Goal: Ask a question: Seek information or help from site administrators or community

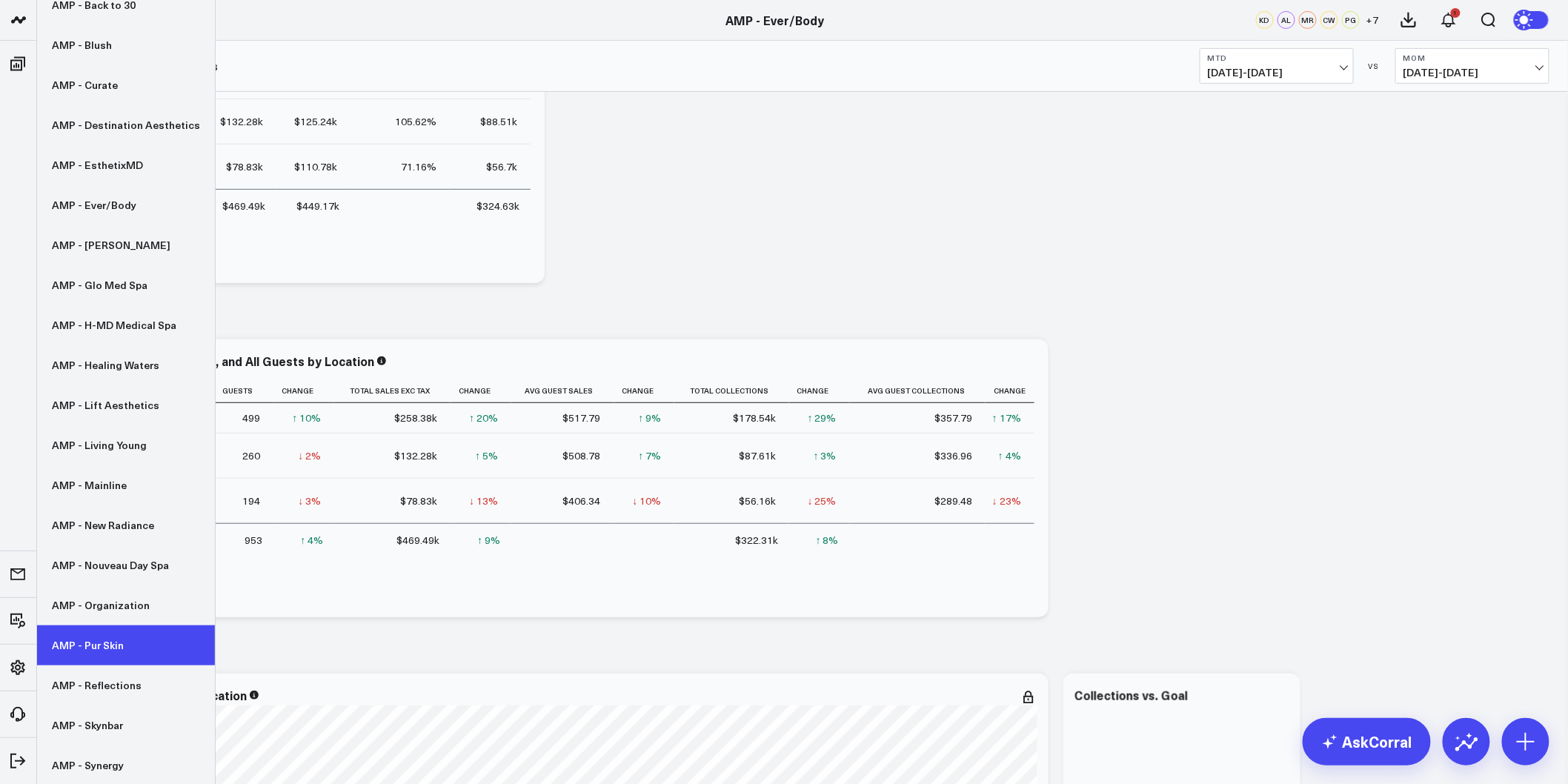
scroll to position [247, 0]
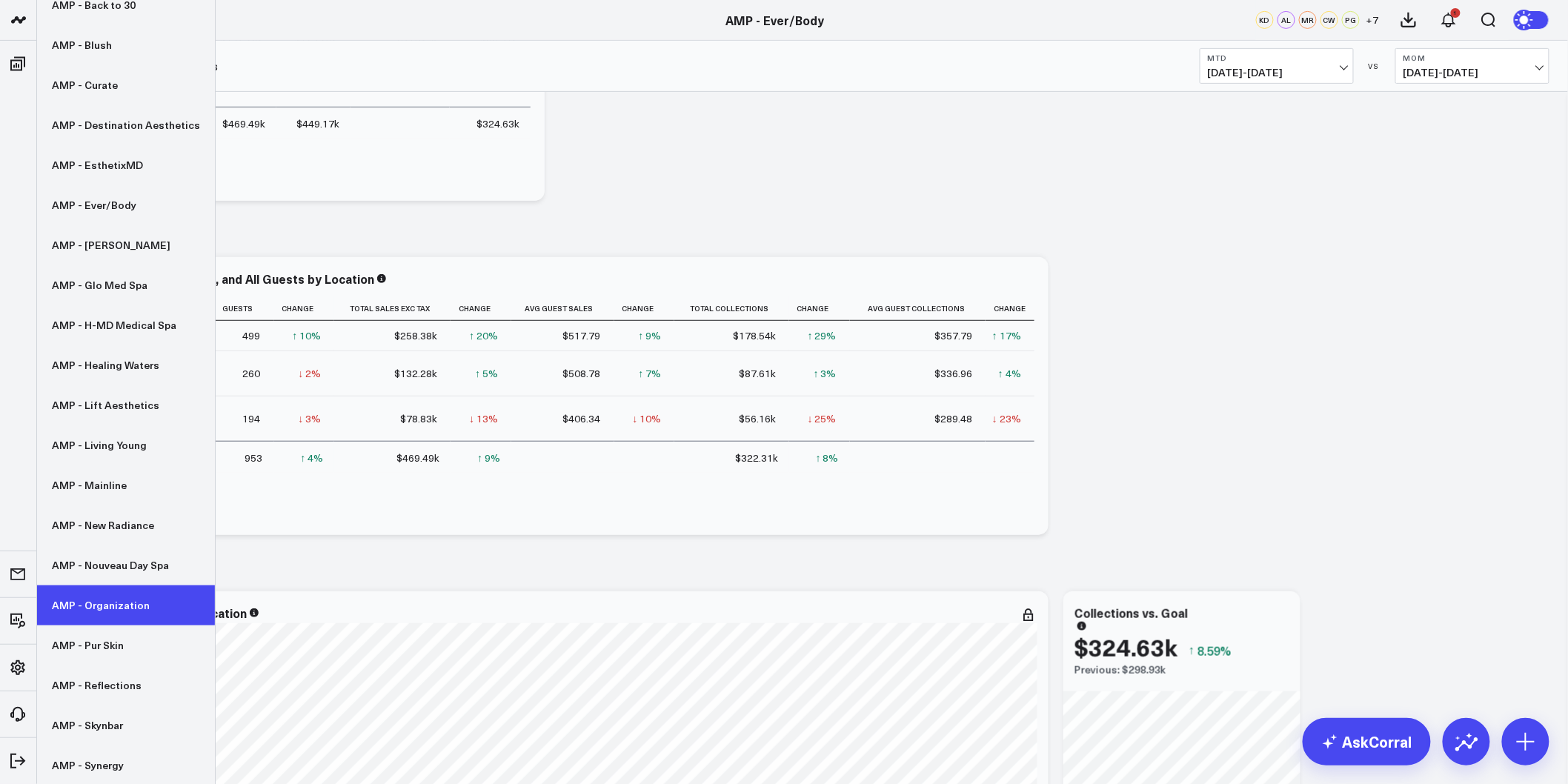
click at [99, 616] on link "AMP - Organization" at bounding box center [126, 605] width 178 height 40
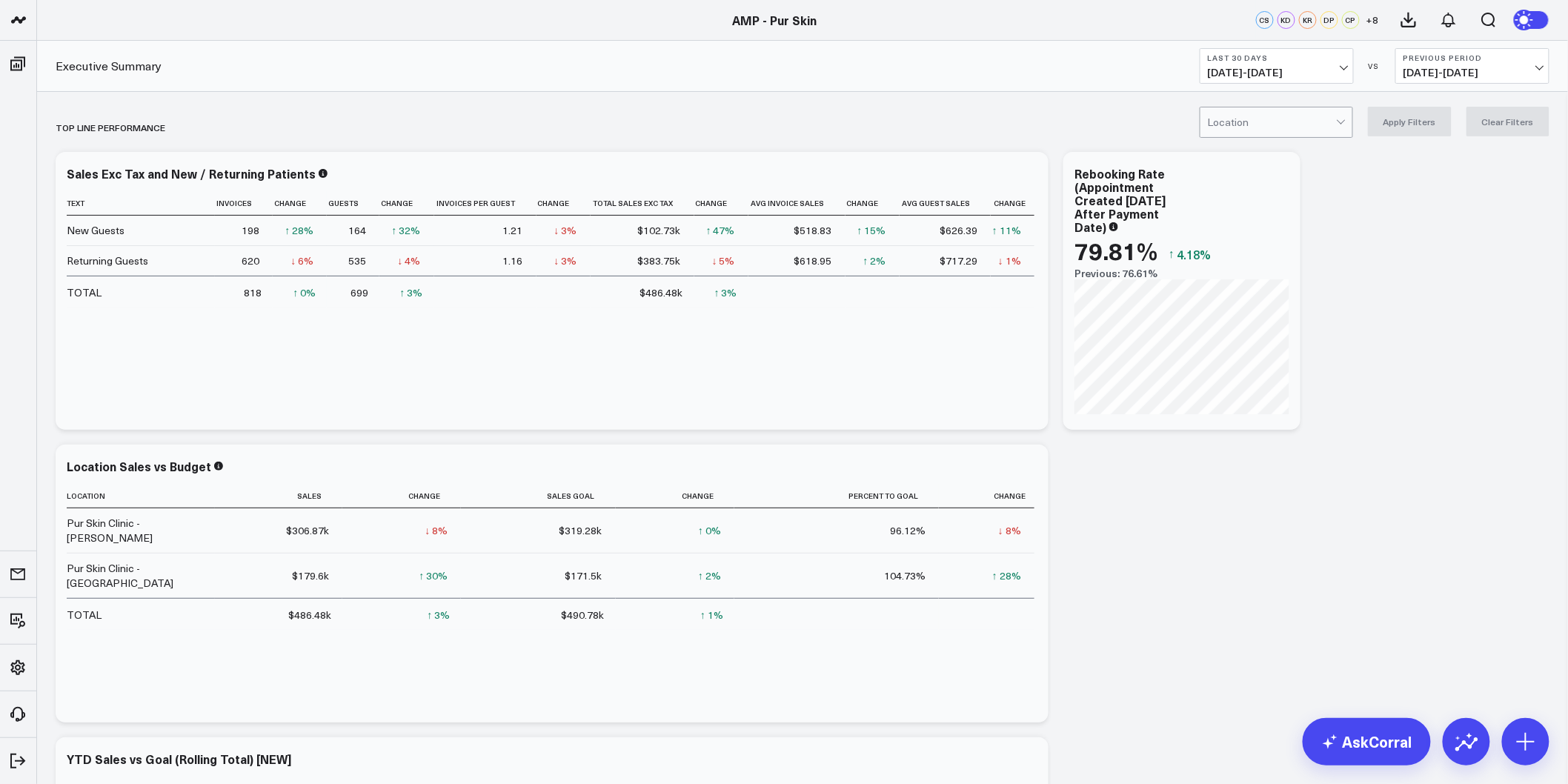
click at [1342, 67] on span "08/17/25 - 09/15/25" at bounding box center [1276, 73] width 138 height 12
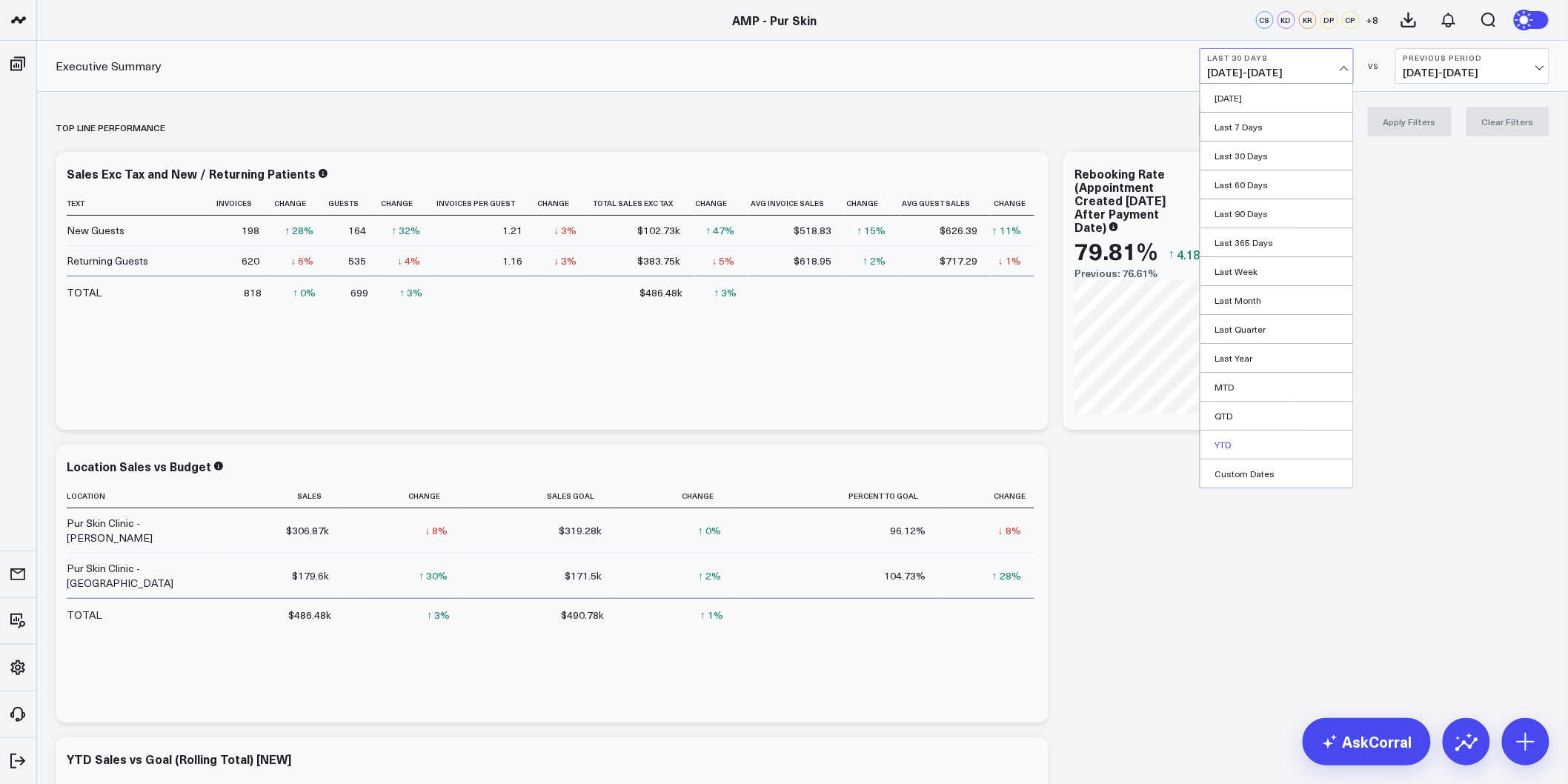
click at [1227, 452] on link "YTD" at bounding box center [1277, 445] width 153 height 28
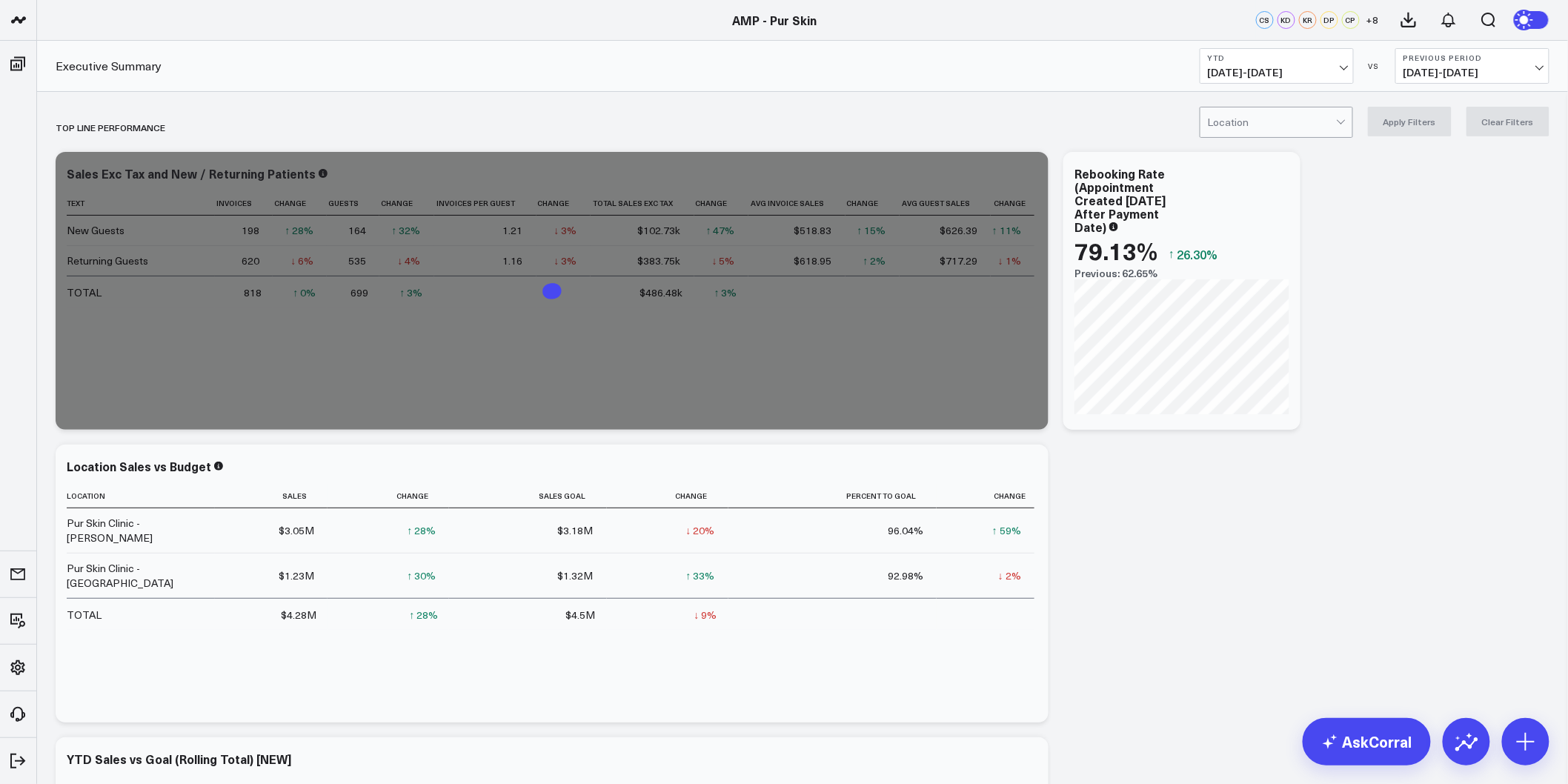
click at [1327, 124] on div at bounding box center [1271, 122] width 128 height 30
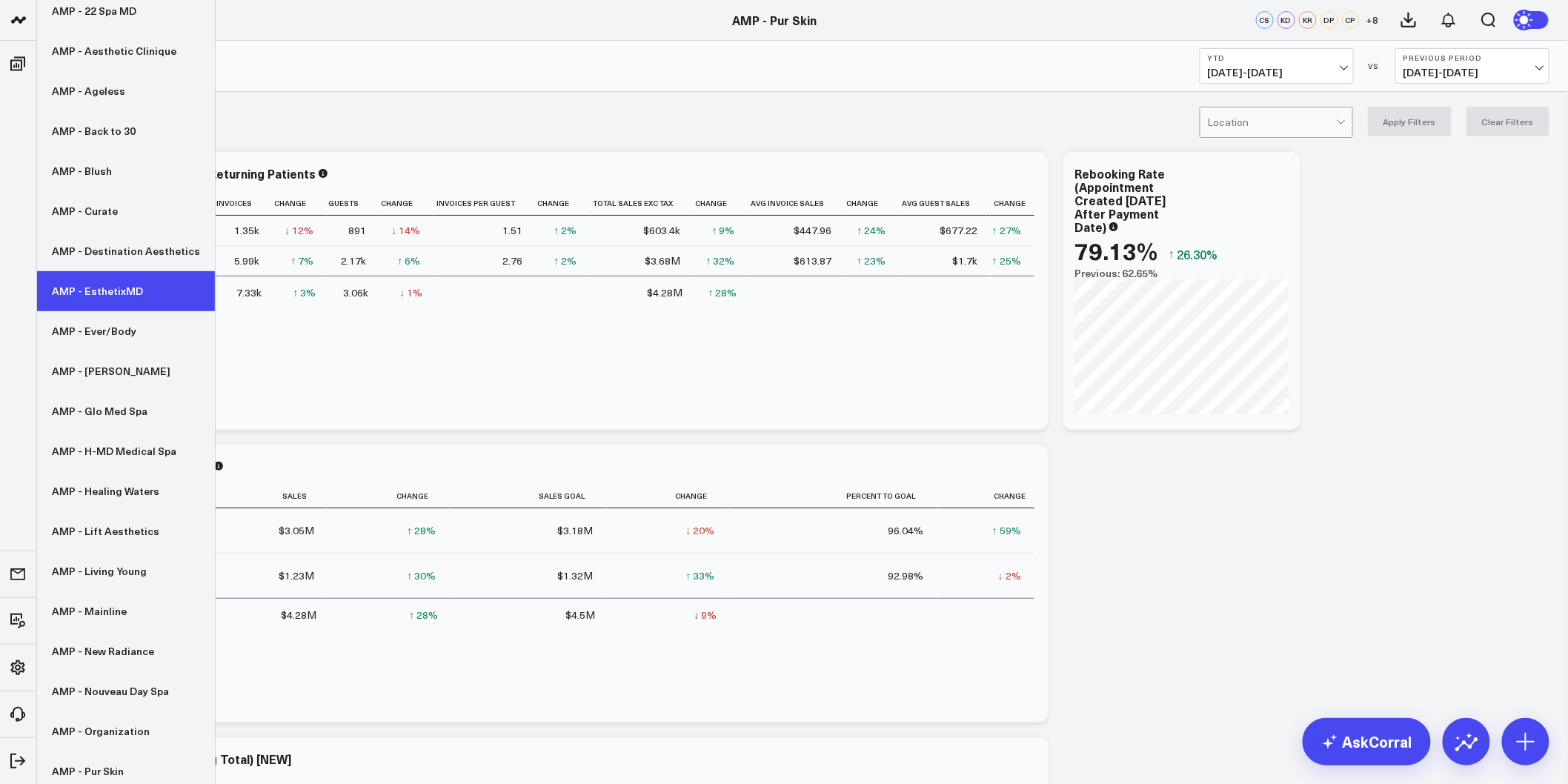
scroll to position [210, 0]
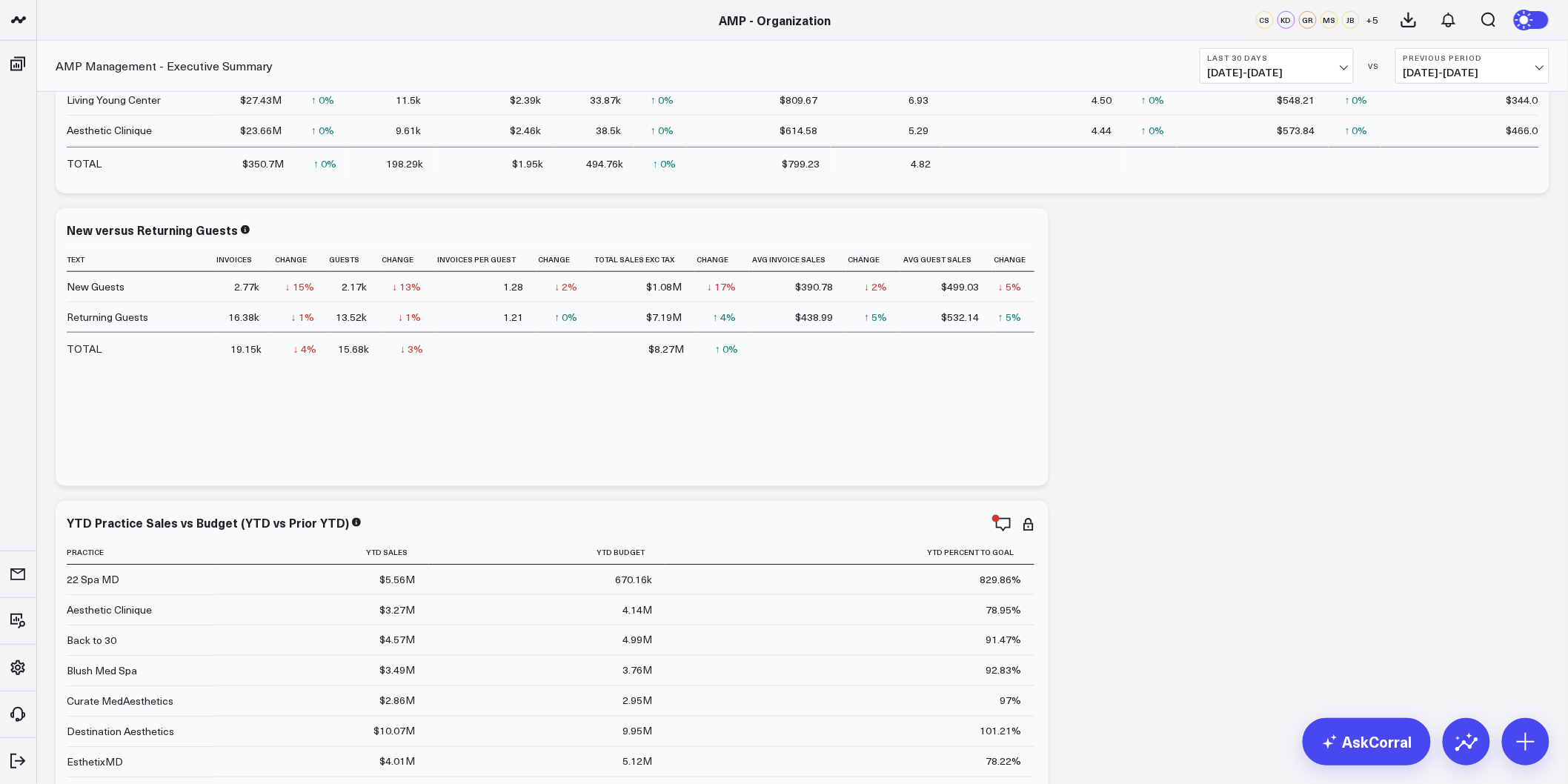
scroll to position [576, 0]
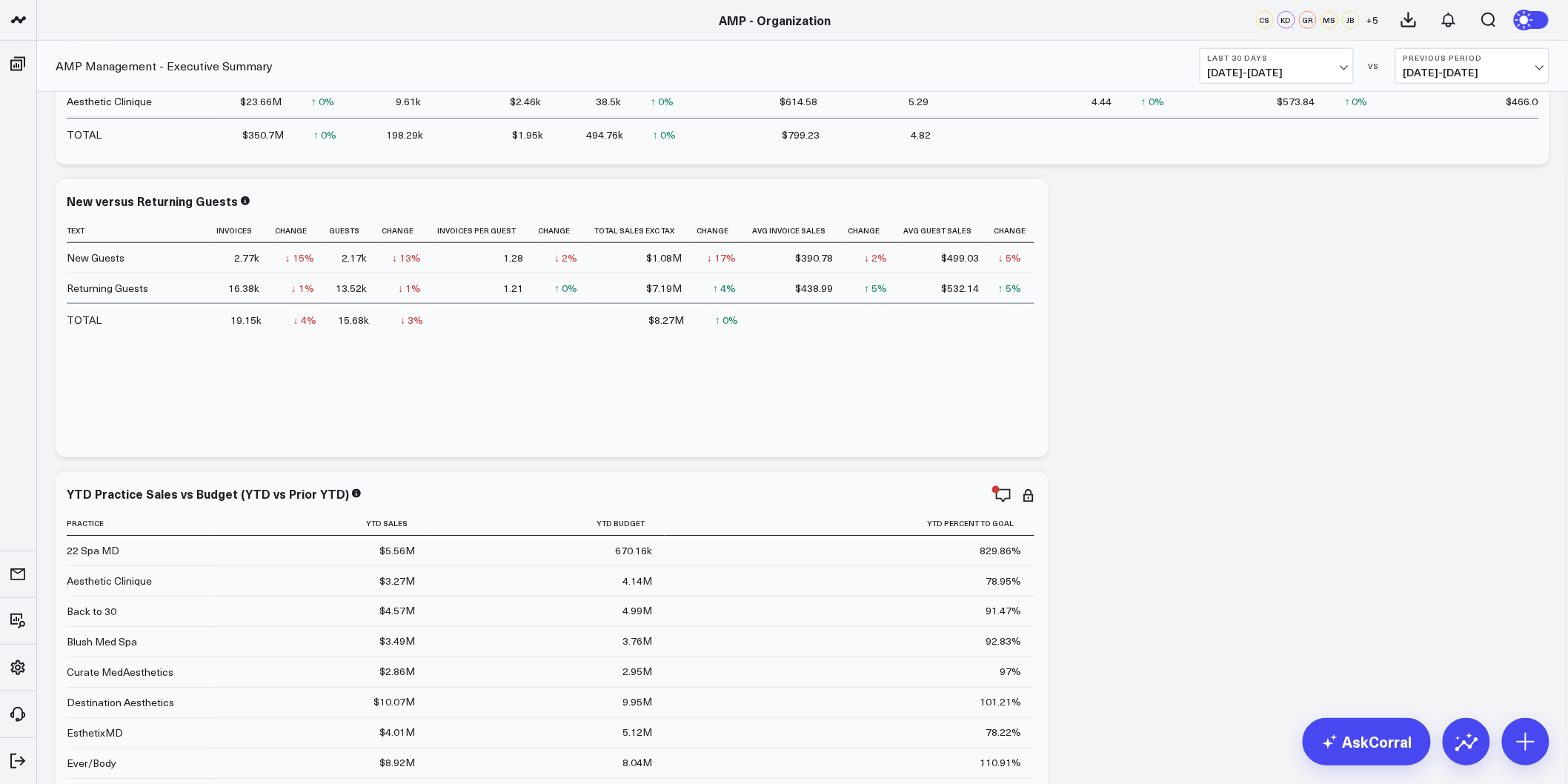
click at [1336, 56] on b "Last 30 Days" at bounding box center [1276, 57] width 138 height 9
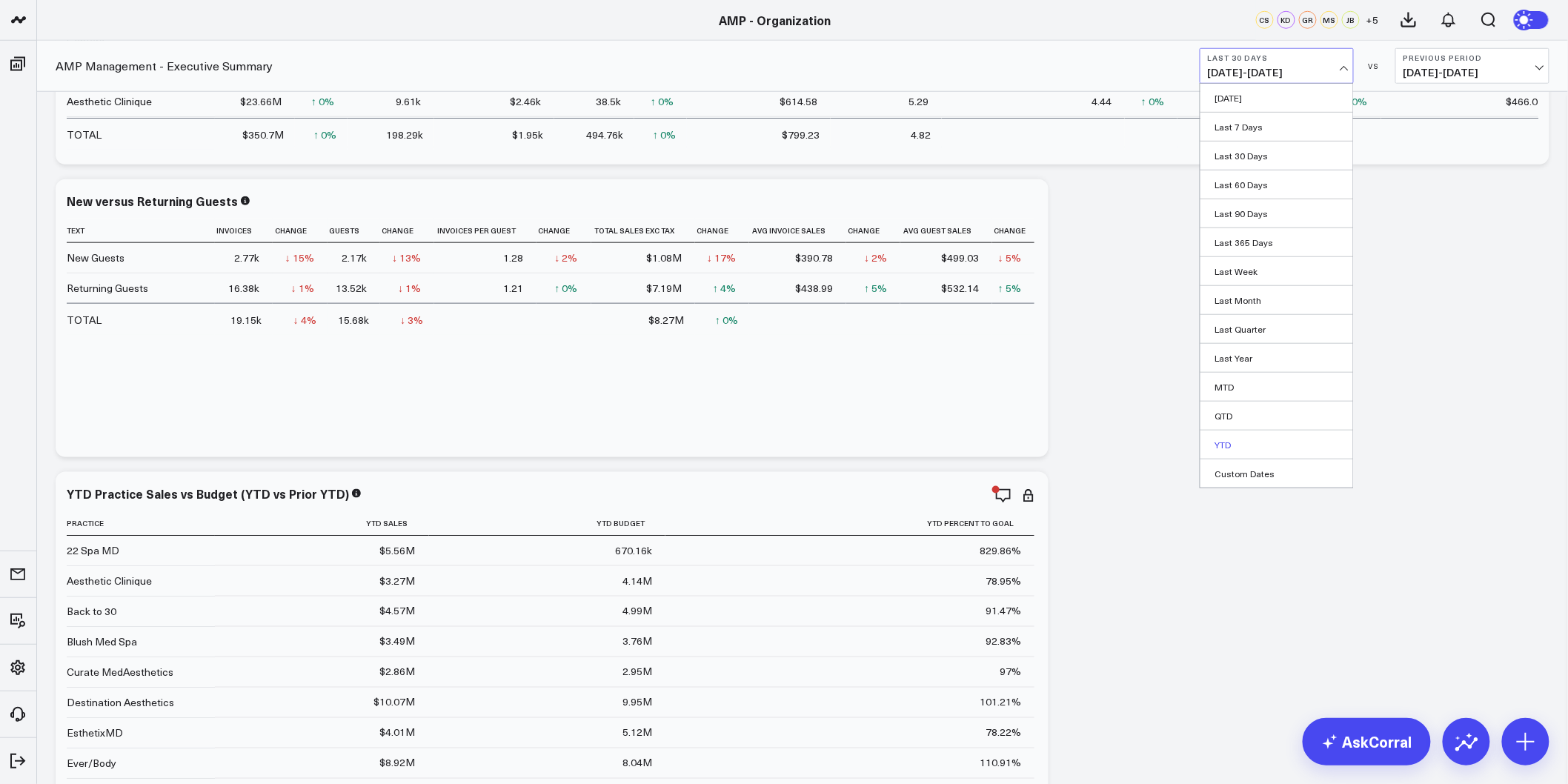
click at [1227, 439] on link "YTD" at bounding box center [1277, 445] width 153 height 28
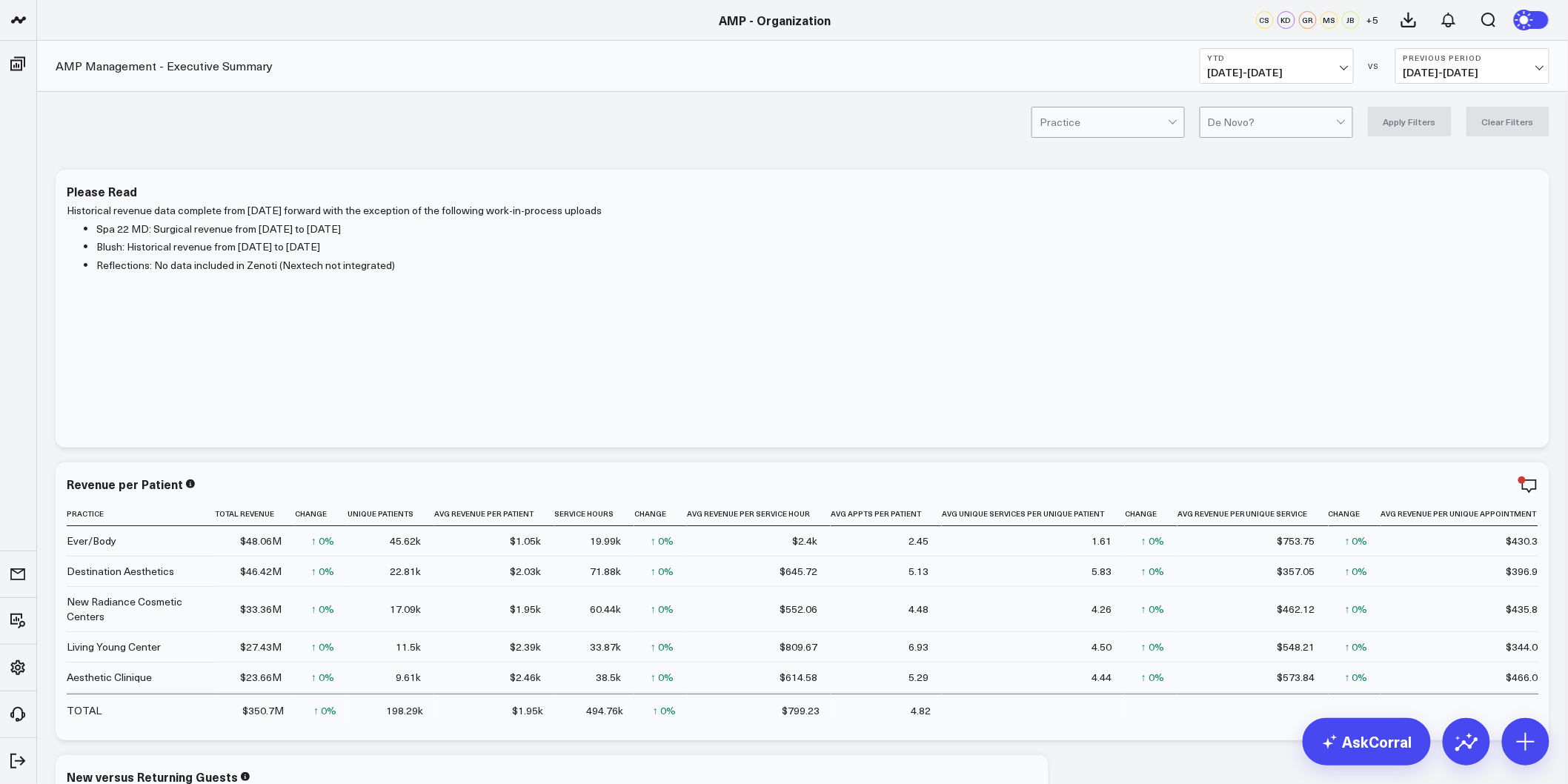
click at [1142, 139] on div "Practice De Novo? Apply Filters Clear Filters" at bounding box center [802, 121] width 1530 height 59
click at [1143, 127] on div at bounding box center [1104, 122] width 128 height 30
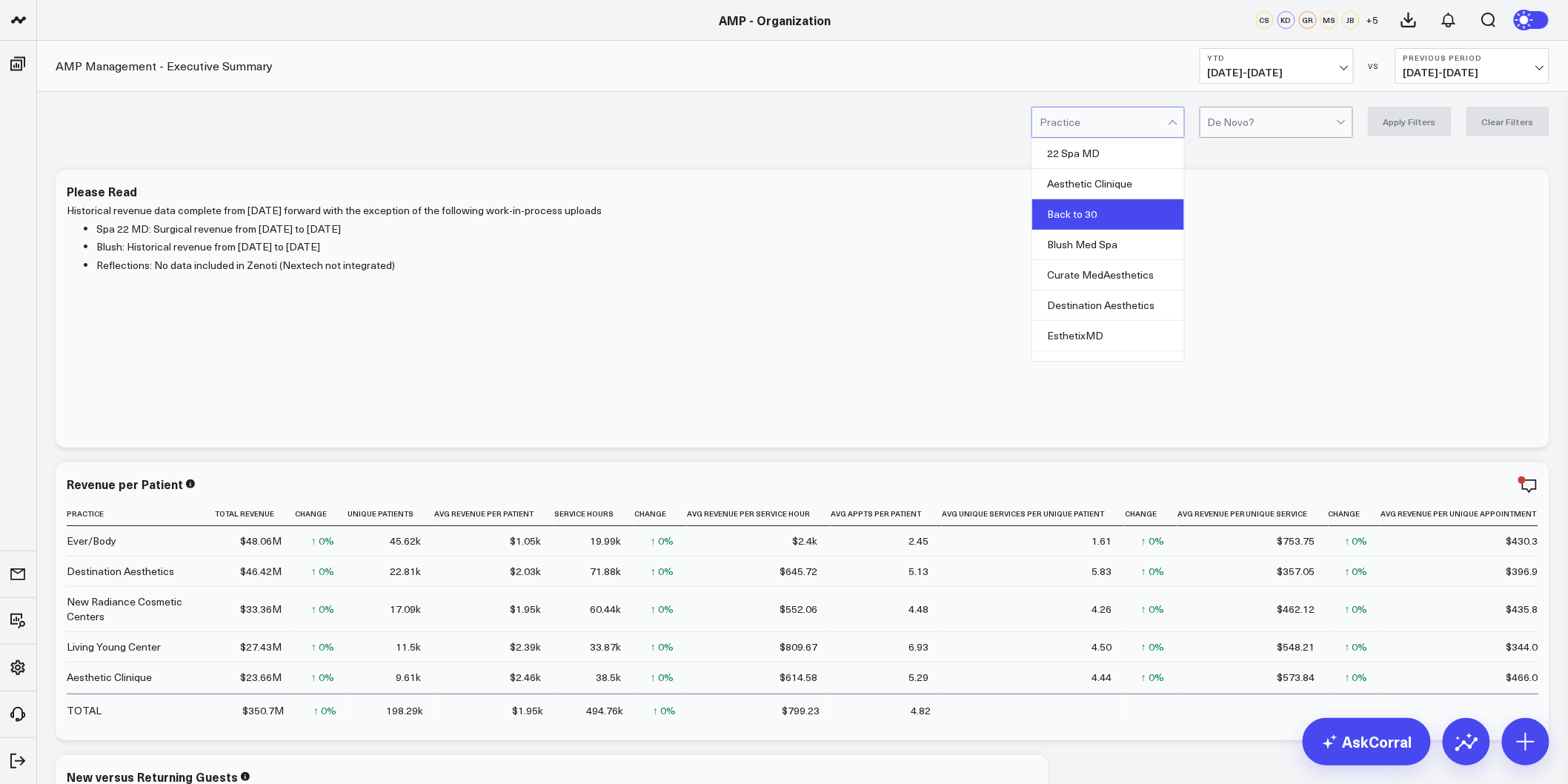
scroll to position [82, 0]
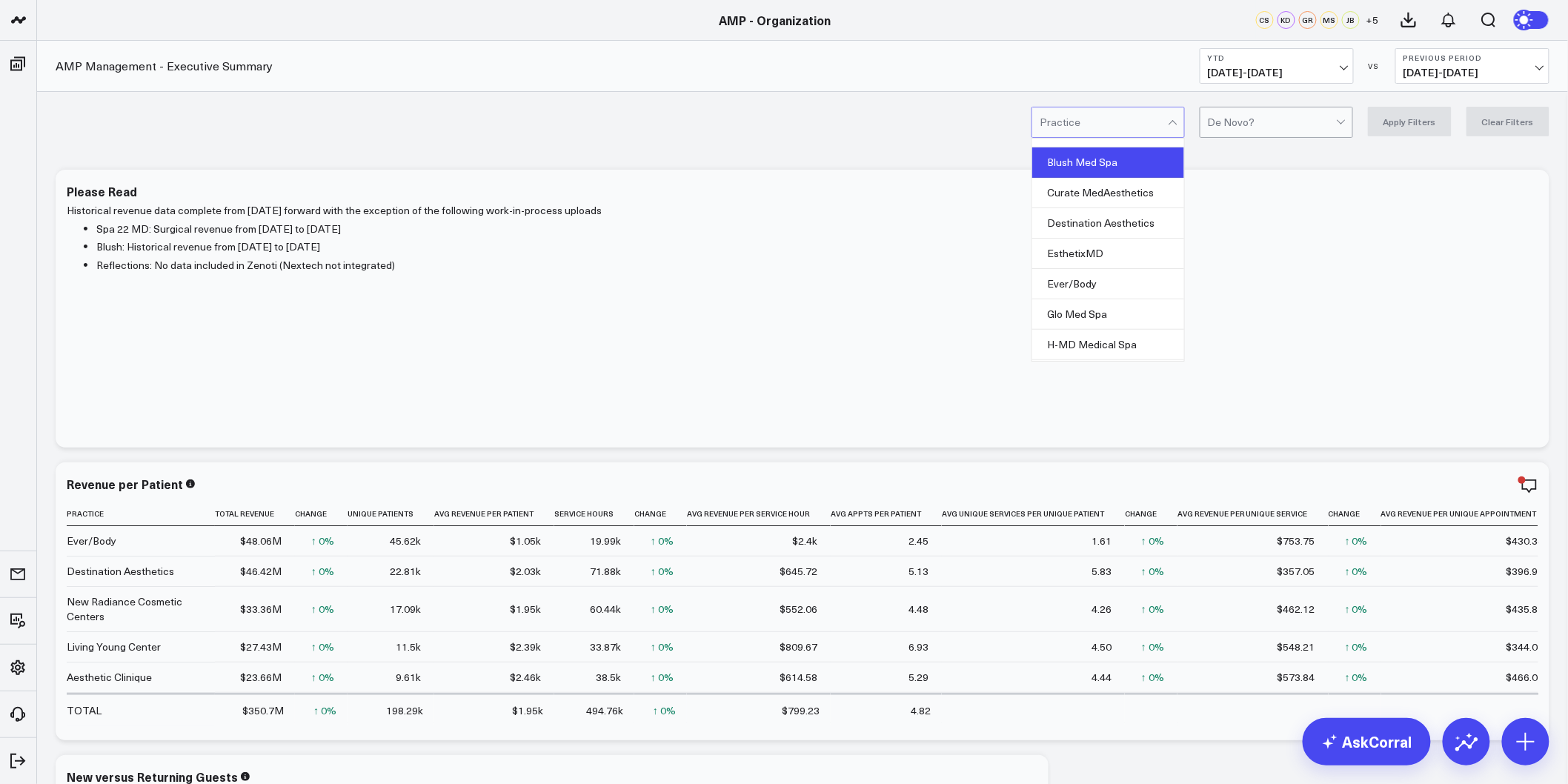
click at [1112, 164] on div "Blush Med Spa" at bounding box center [1108, 163] width 152 height 31
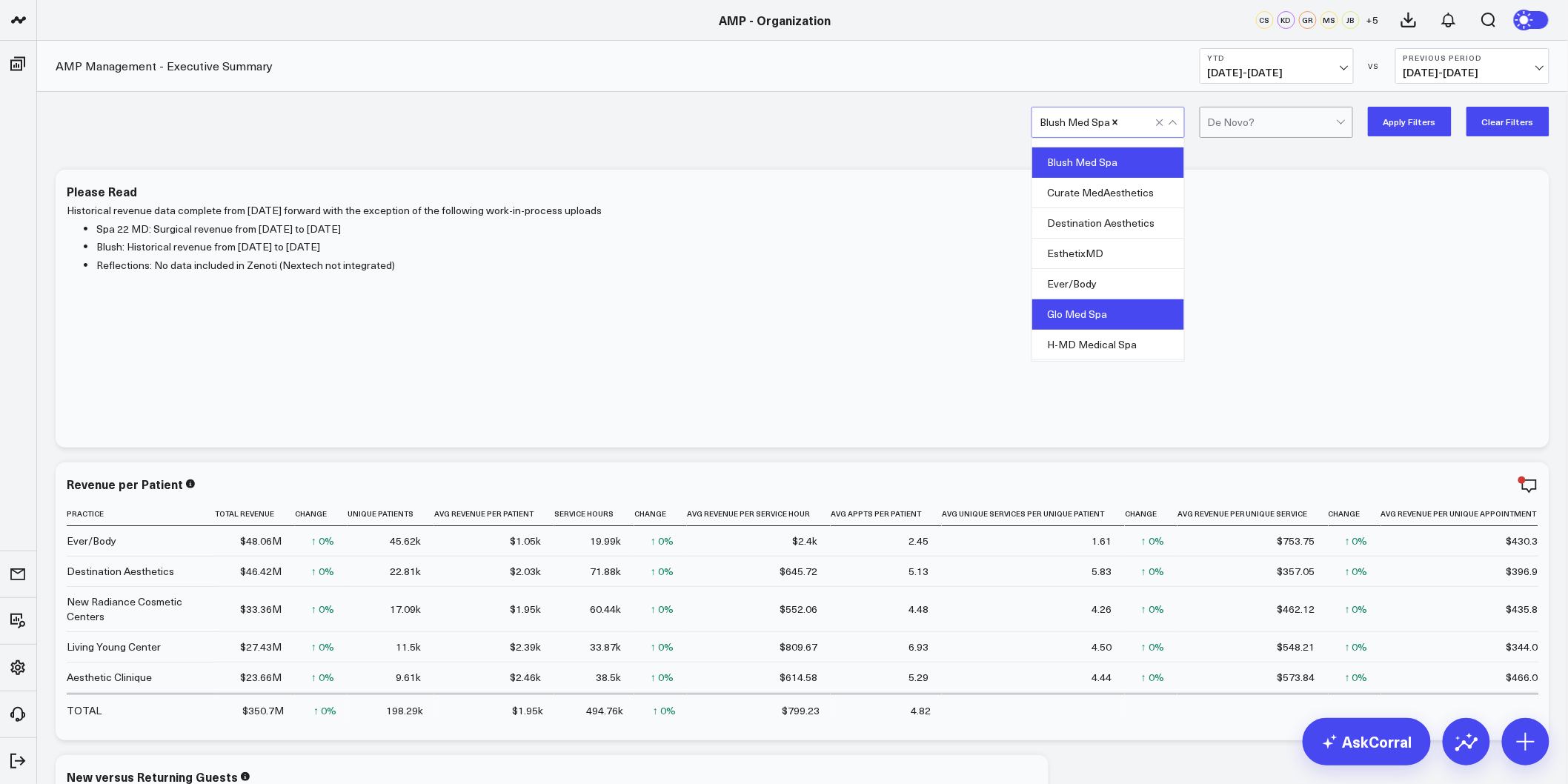
click at [1119, 315] on div "Glo Med Spa" at bounding box center [1108, 315] width 152 height 31
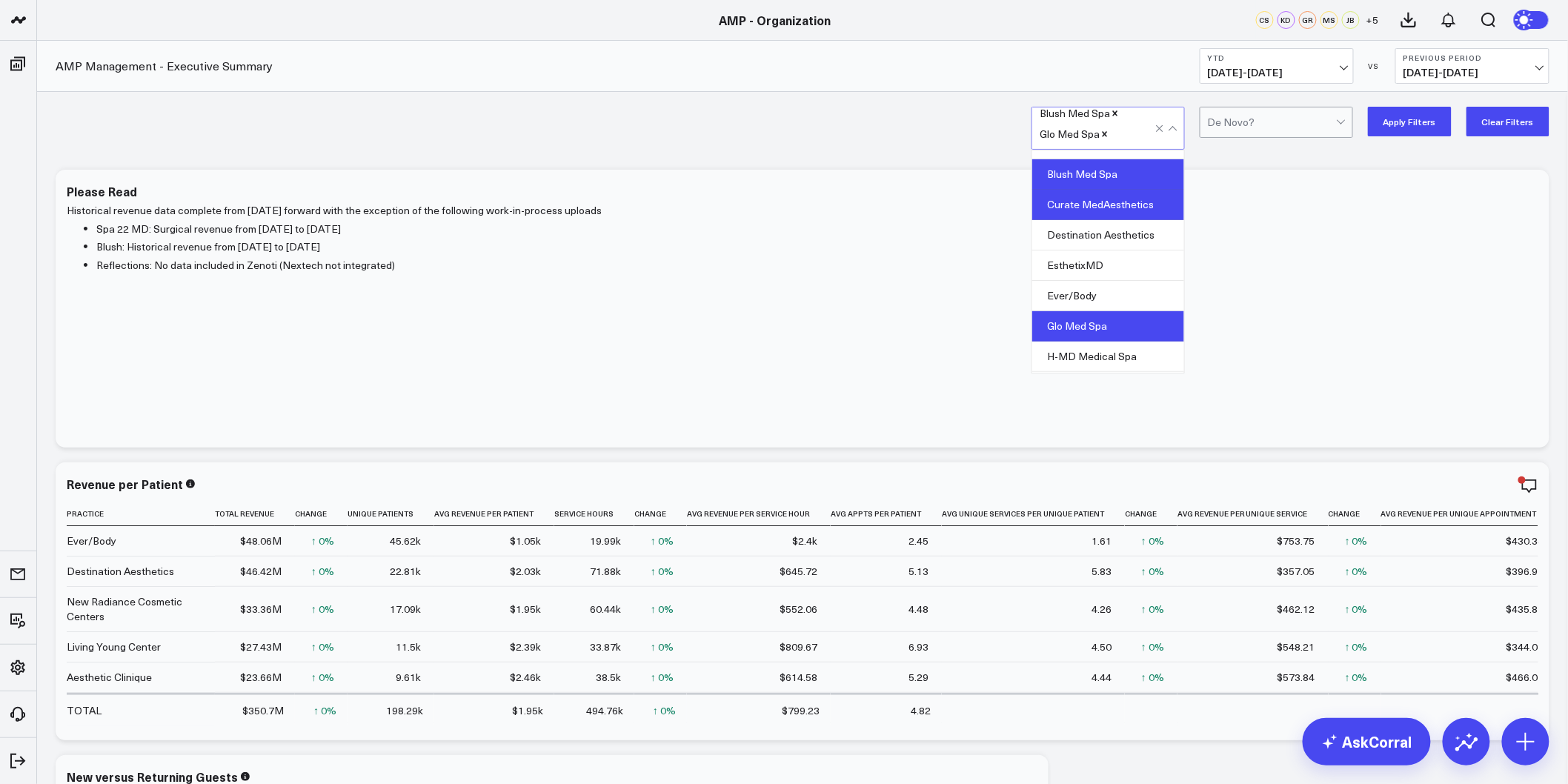
click at [1106, 204] on div "Curate MedAesthetics" at bounding box center [1108, 205] width 152 height 31
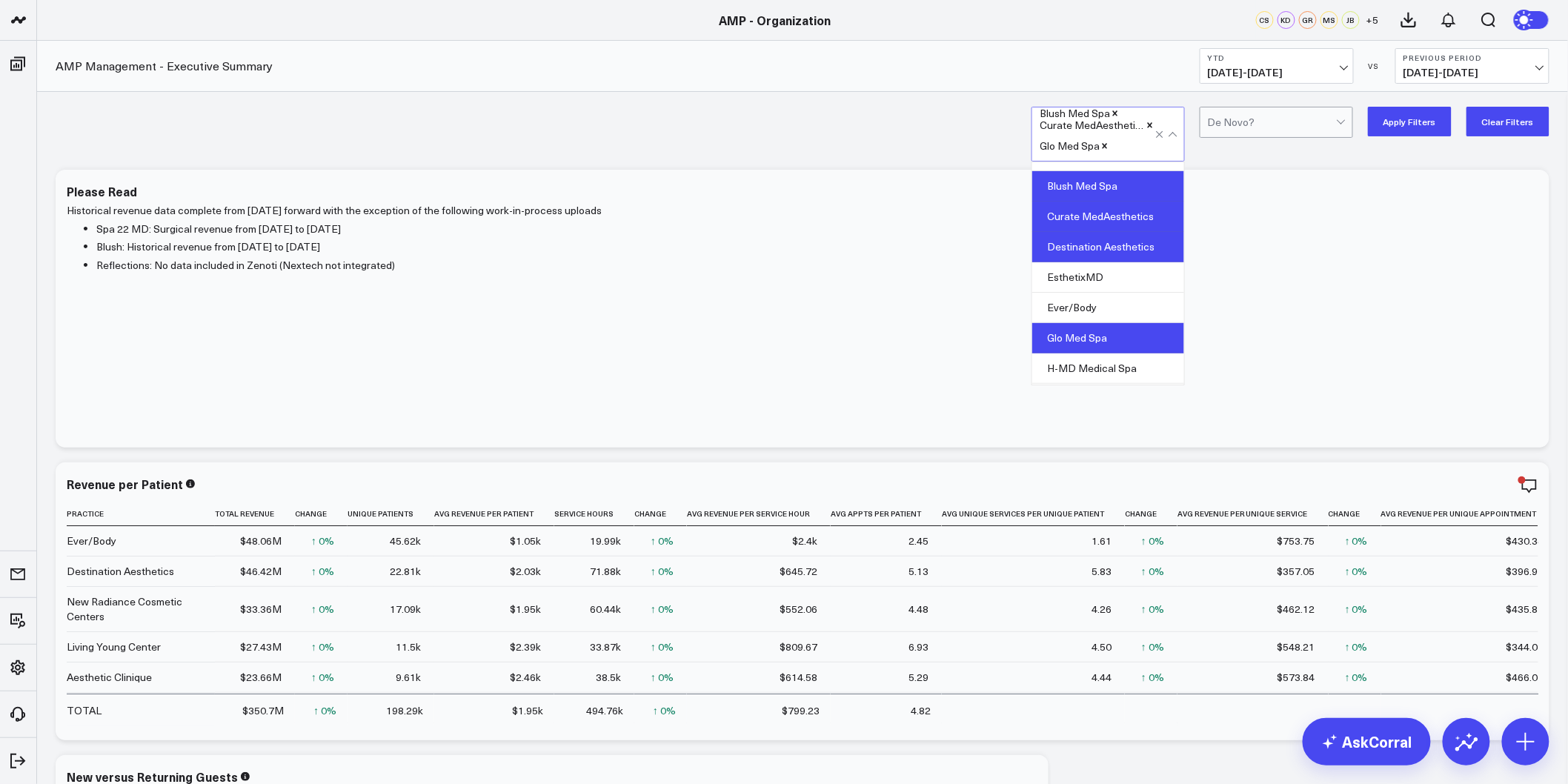
drag, startPoint x: 1093, startPoint y: 262, endPoint x: 1089, endPoint y: 254, distance: 8.9
click at [1089, 254] on div "22 Spa MD Aesthetic Clinique Back to 30 Blush Med Spa Curate MedAesthetics Dest…" at bounding box center [1108, 274] width 152 height 222
click at [1089, 254] on div "Destination Aesthetics" at bounding box center [1108, 247] width 152 height 31
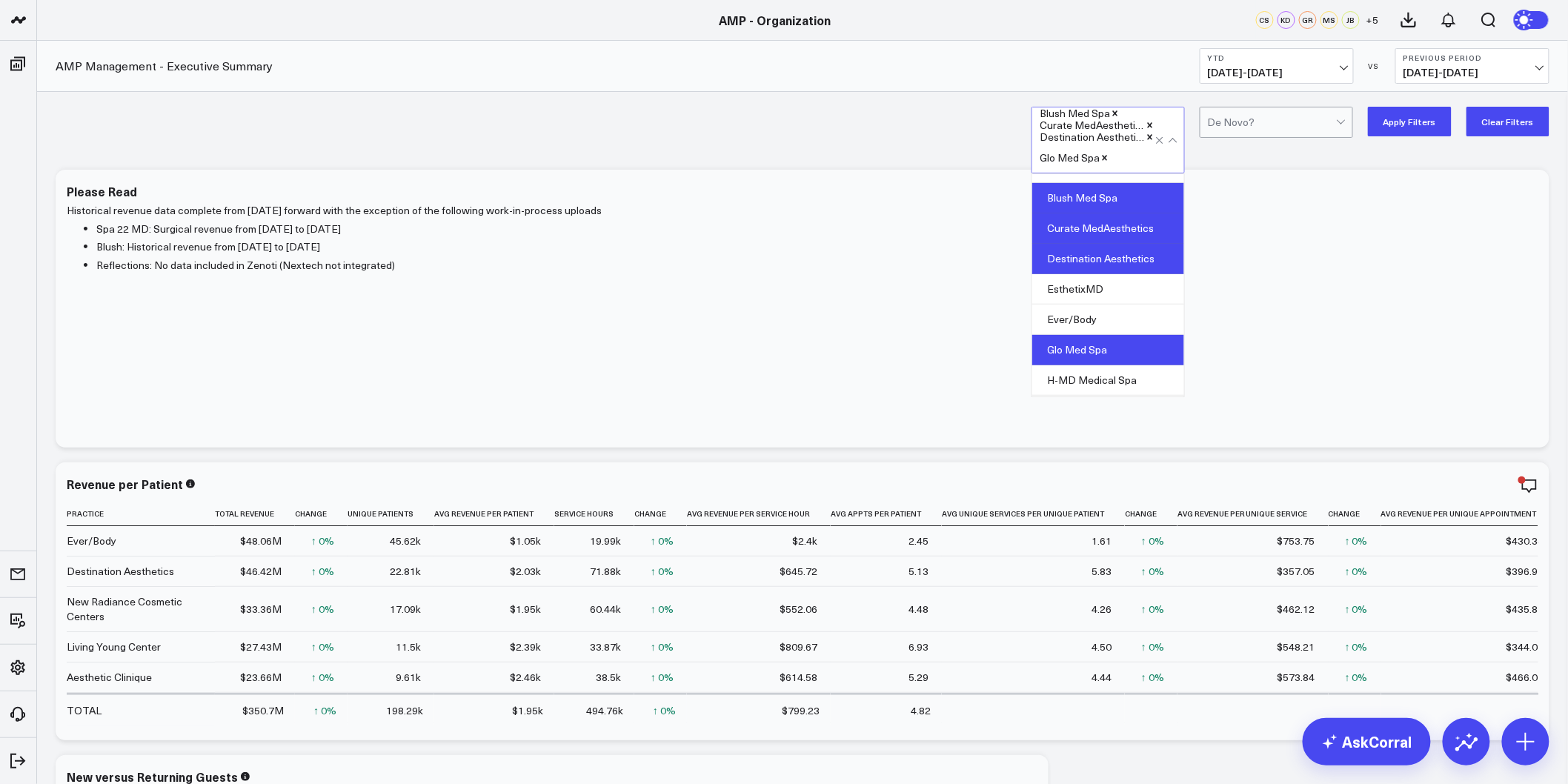
scroll to position [0, 0]
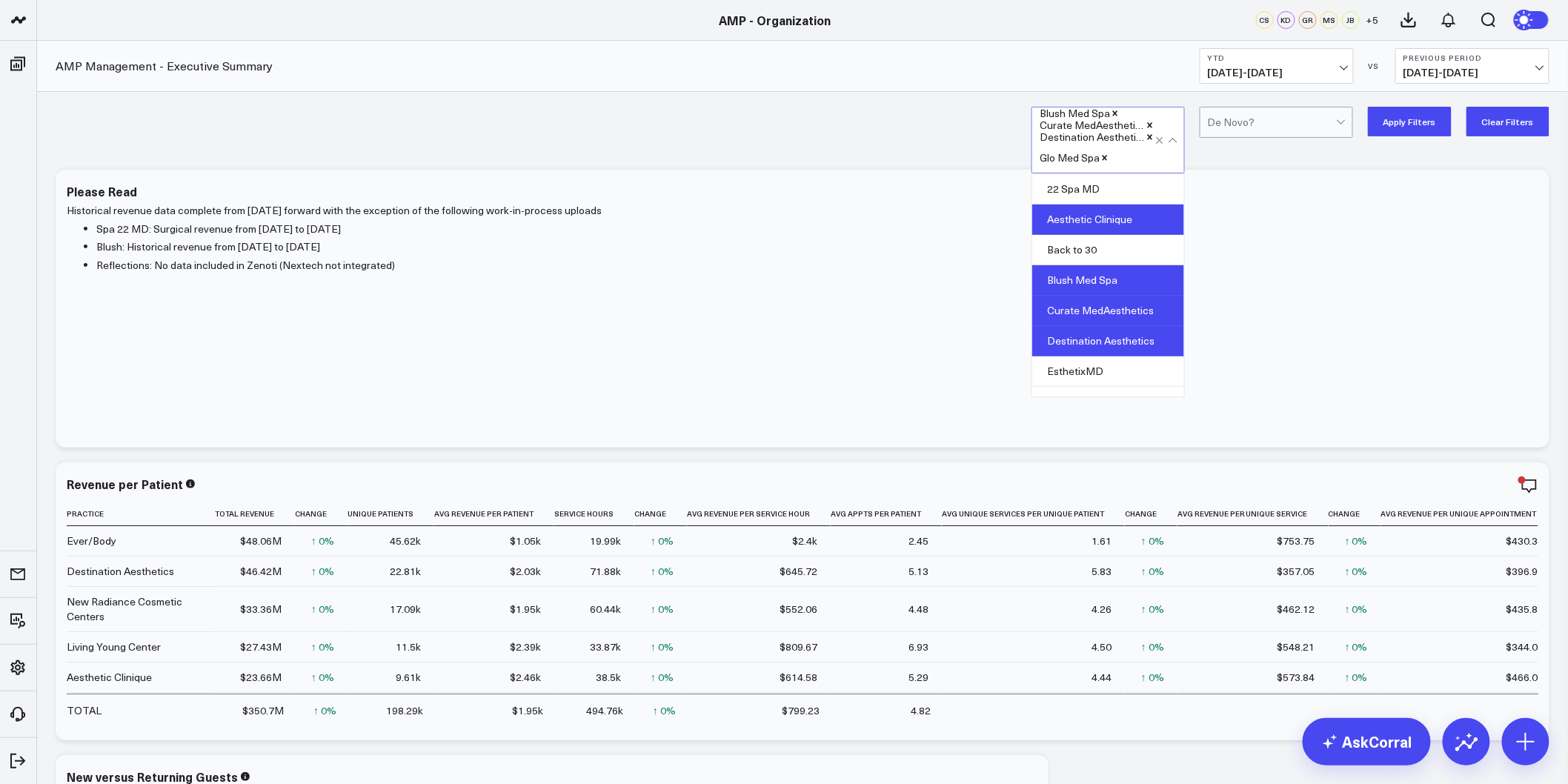
click at [1142, 213] on div "Aesthetic Clinique" at bounding box center [1108, 220] width 152 height 31
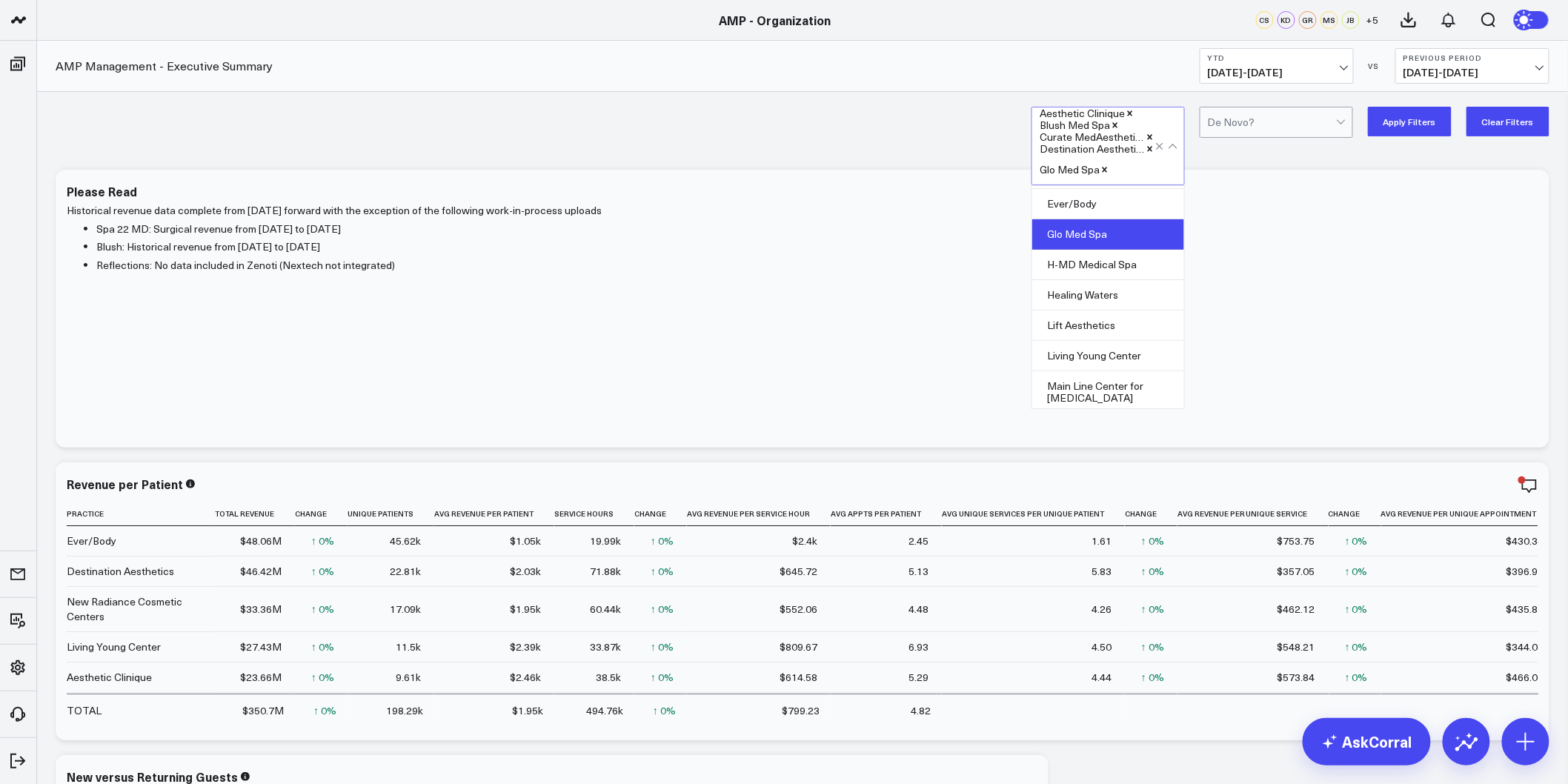
scroll to position [247, 0]
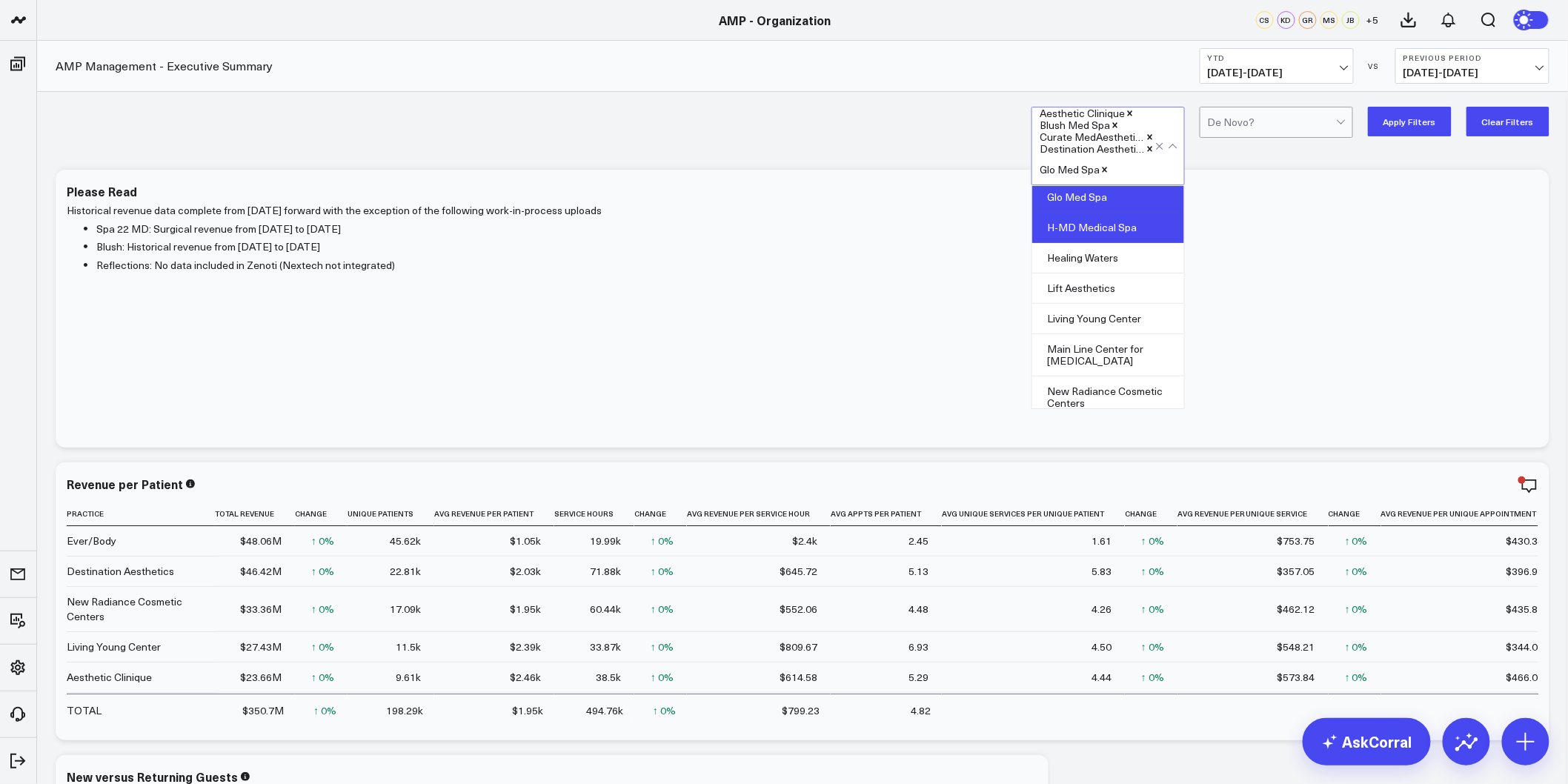
click at [1107, 238] on div "H-MD Medical Spa" at bounding box center [1108, 228] width 152 height 31
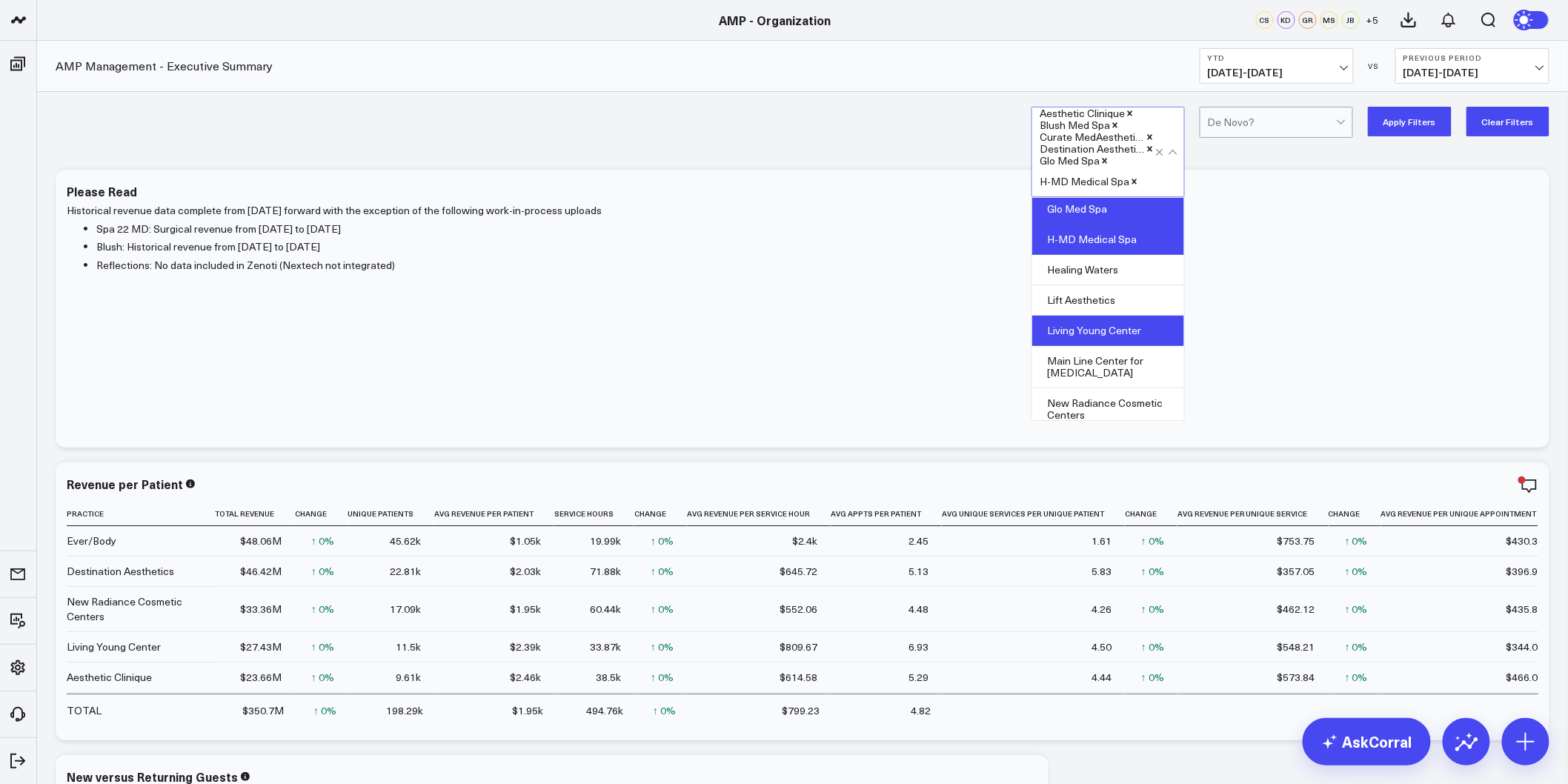
click at [1093, 330] on div "Living Young Center" at bounding box center [1108, 331] width 152 height 31
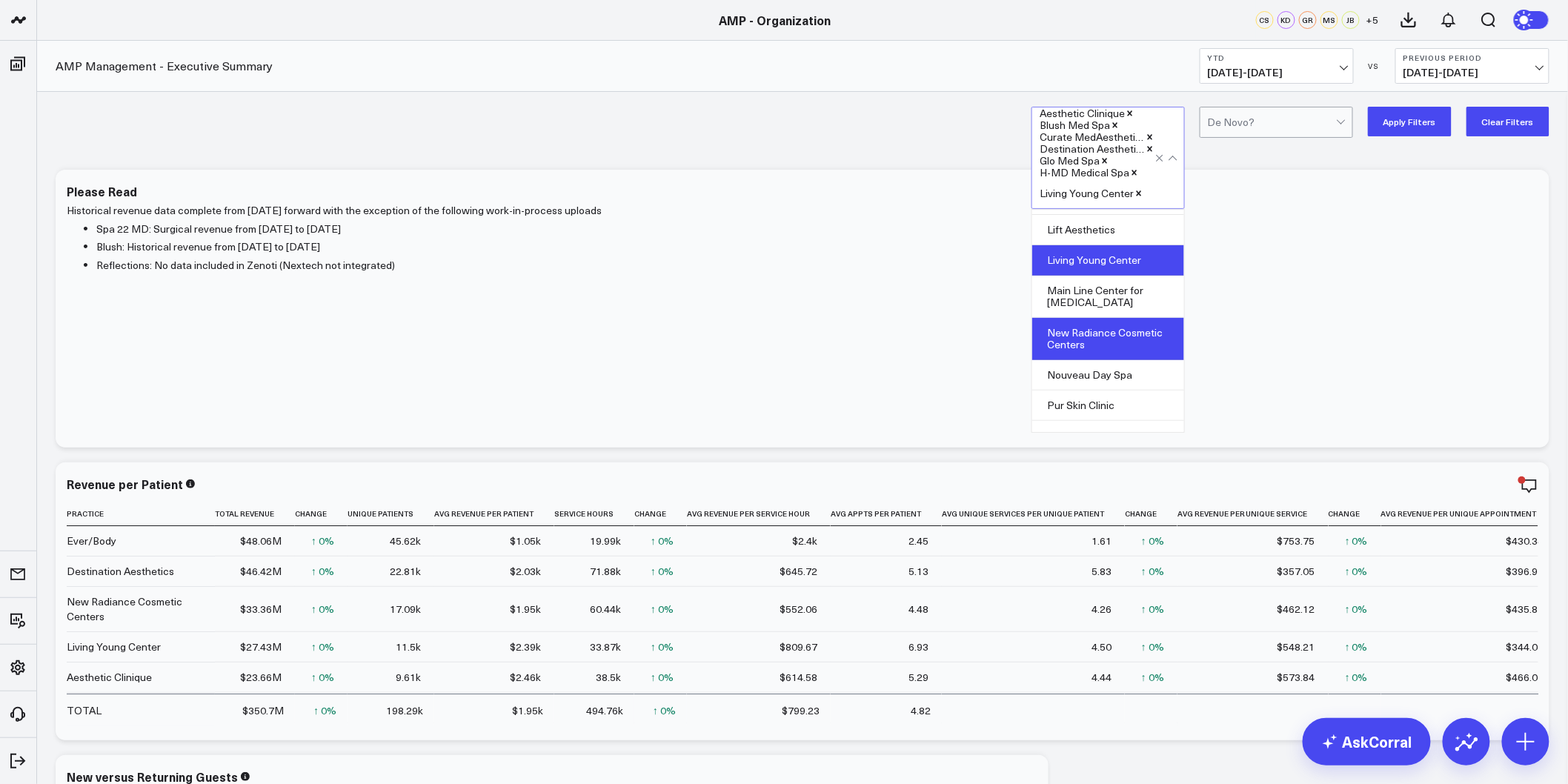
scroll to position [410, 0]
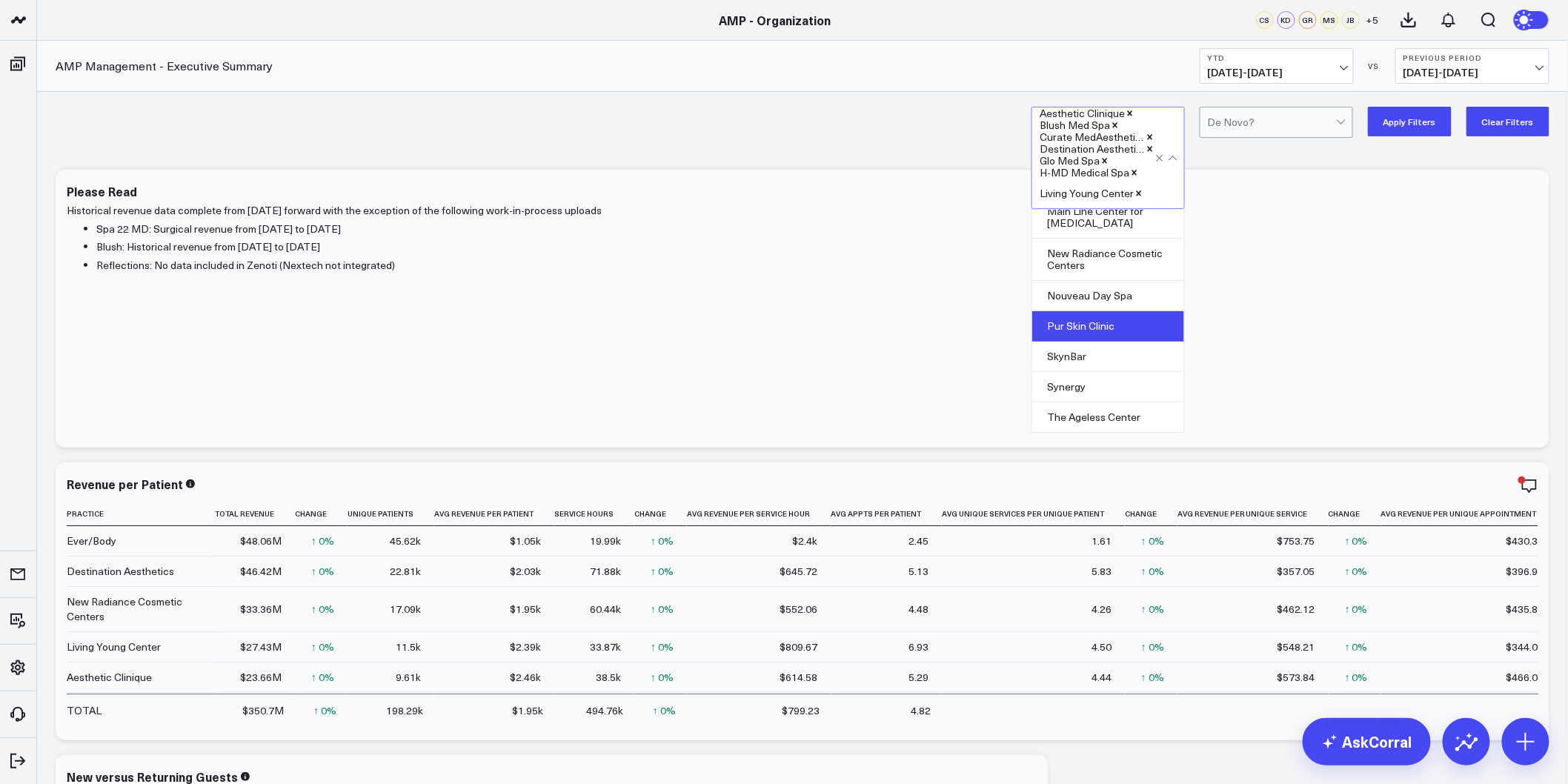
click at [1106, 331] on div "Pur Skin Clinic" at bounding box center [1108, 327] width 152 height 31
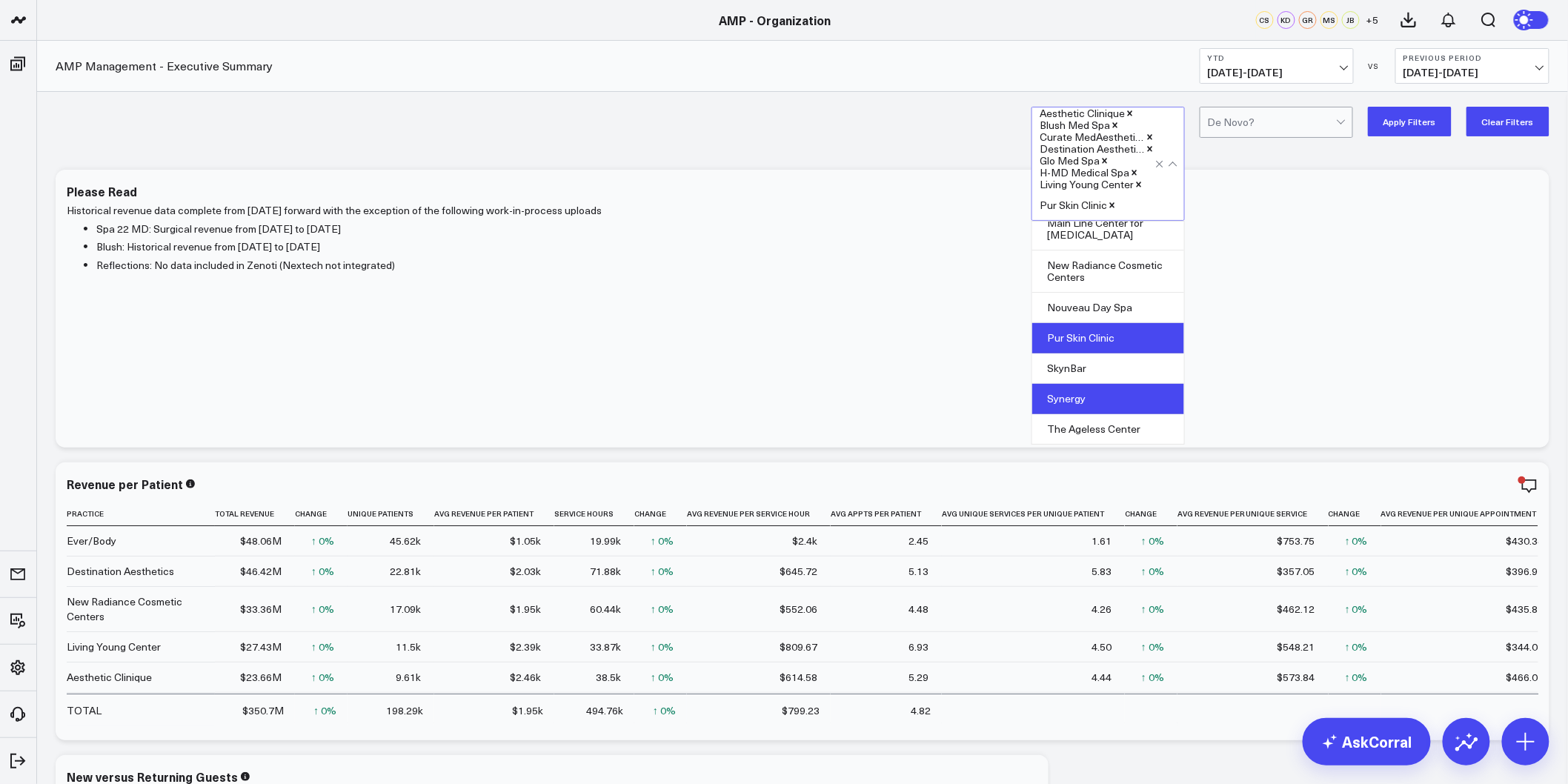
click at [1095, 397] on div "Synergy" at bounding box center [1108, 399] width 152 height 31
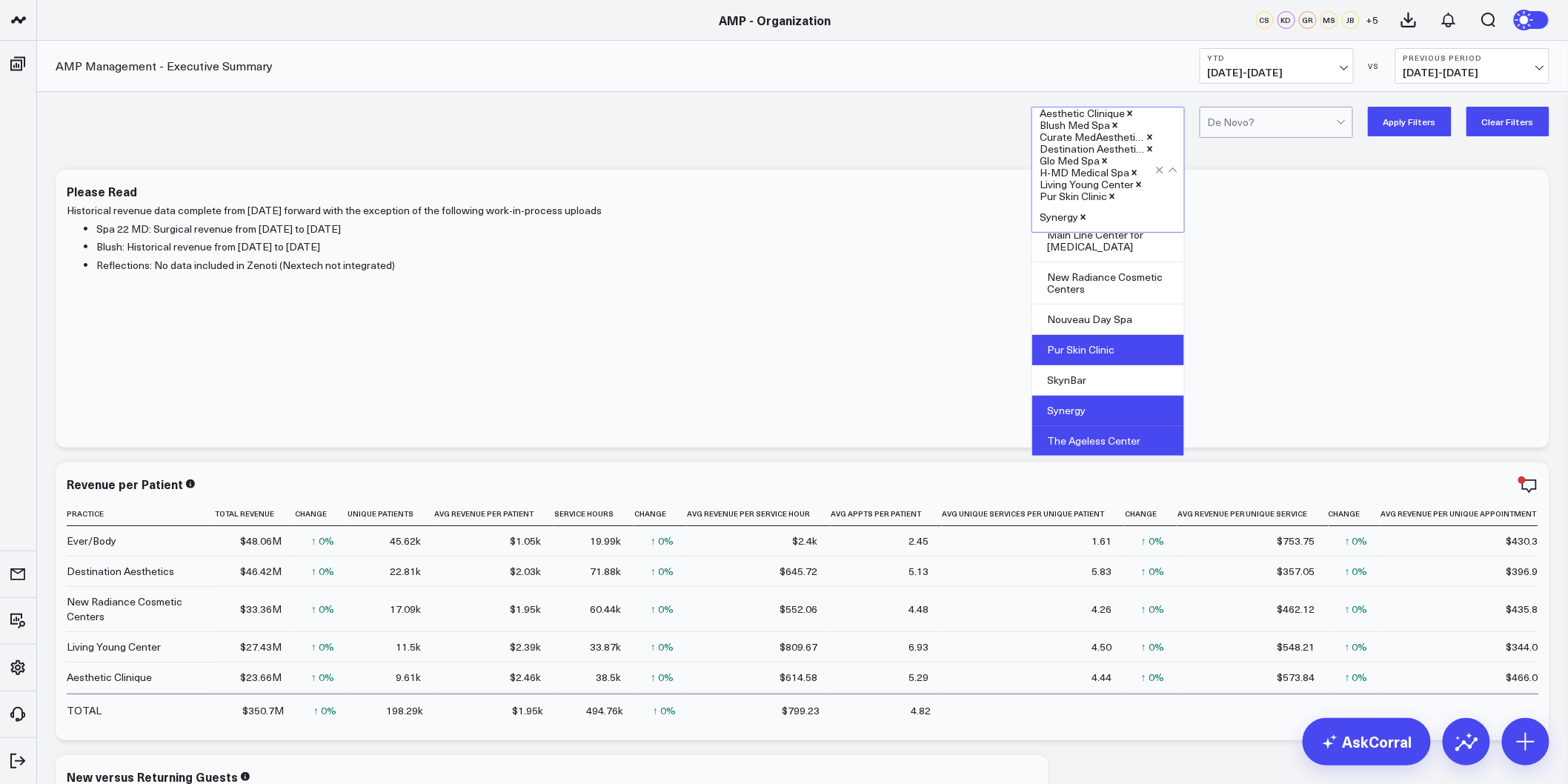
click at [1072, 445] on div "The Ageless Center" at bounding box center [1108, 441] width 152 height 30
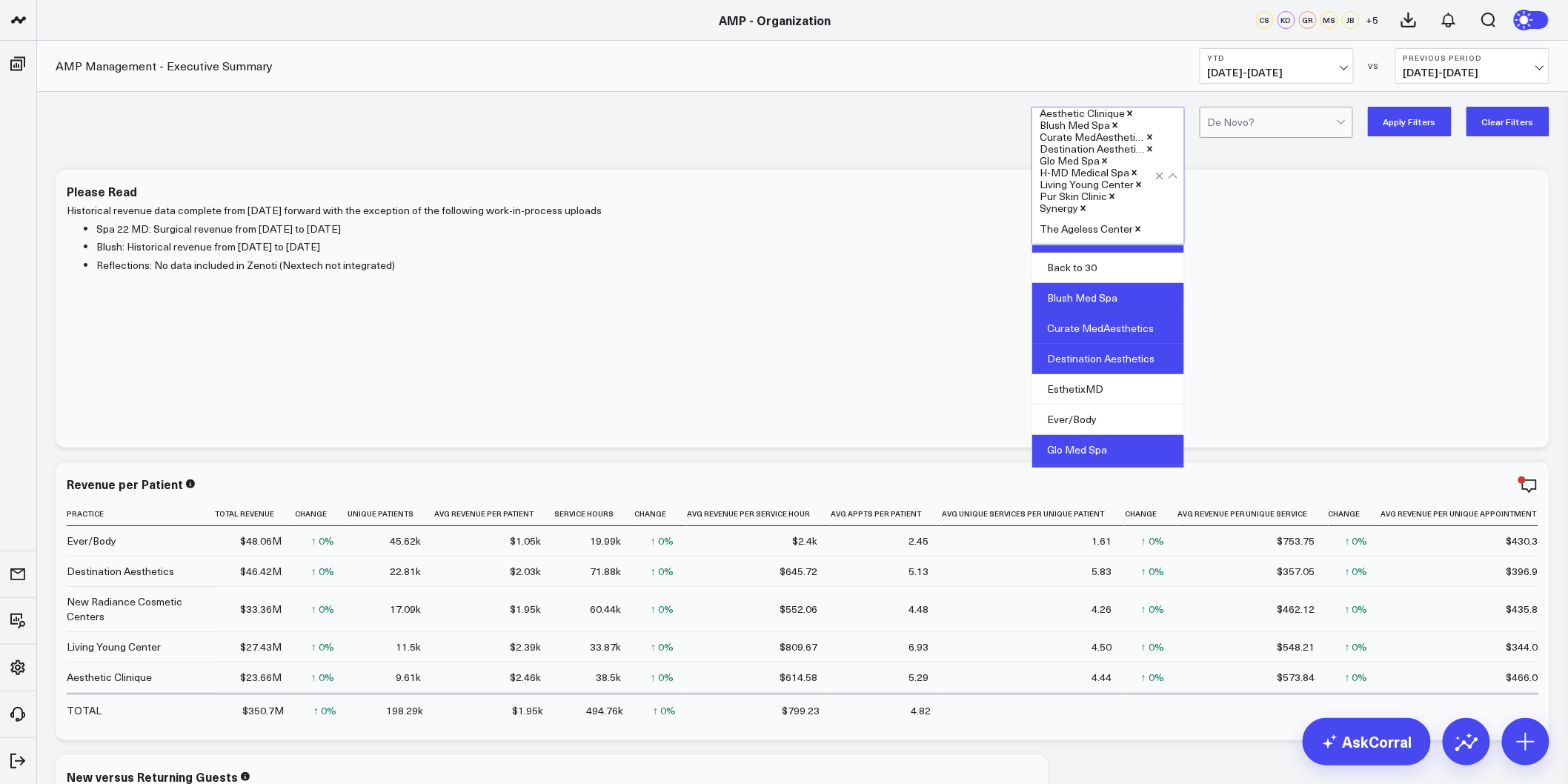
scroll to position [0, 0]
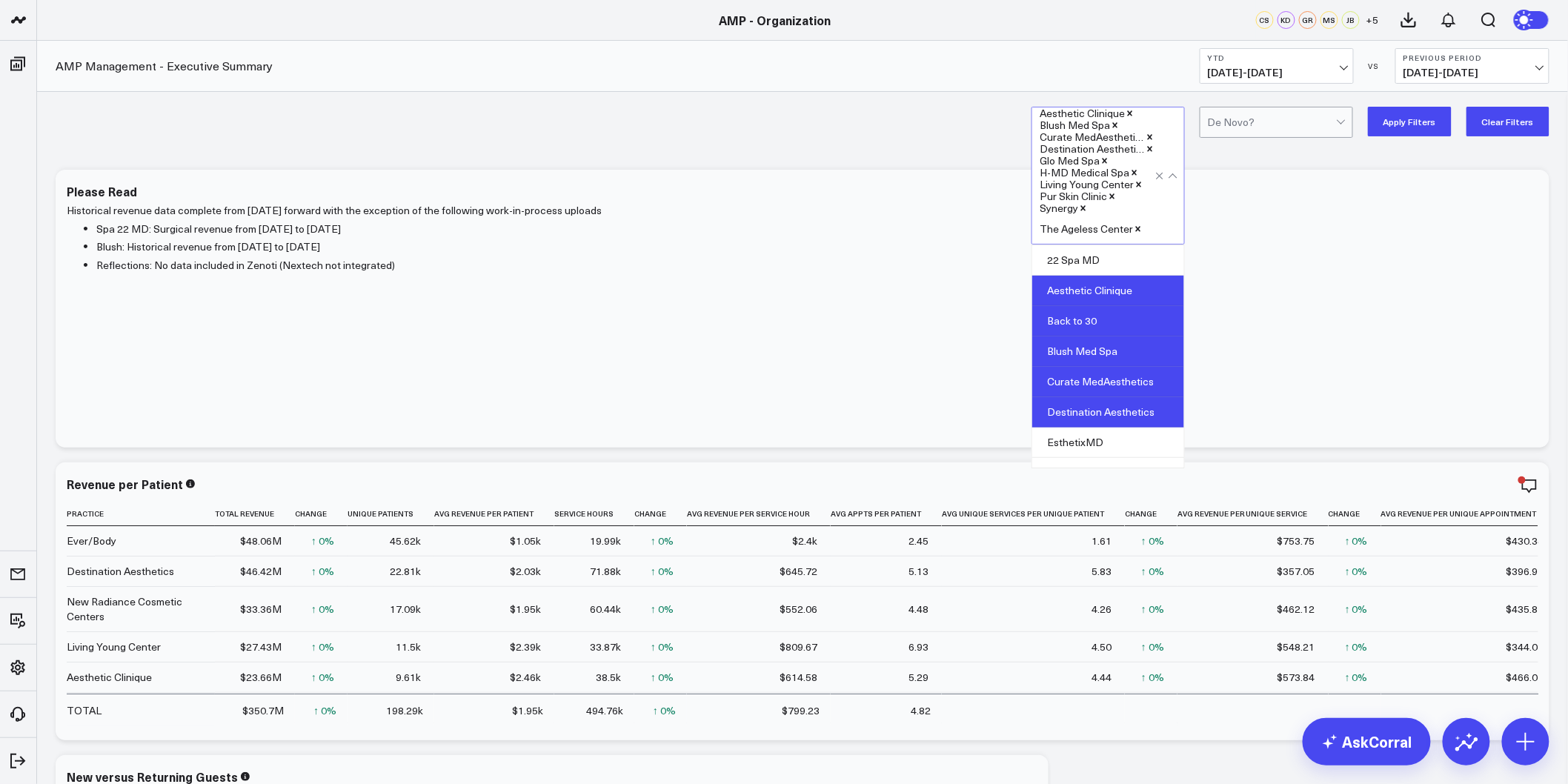
click at [1090, 321] on div "Back to 30" at bounding box center [1108, 321] width 152 height 31
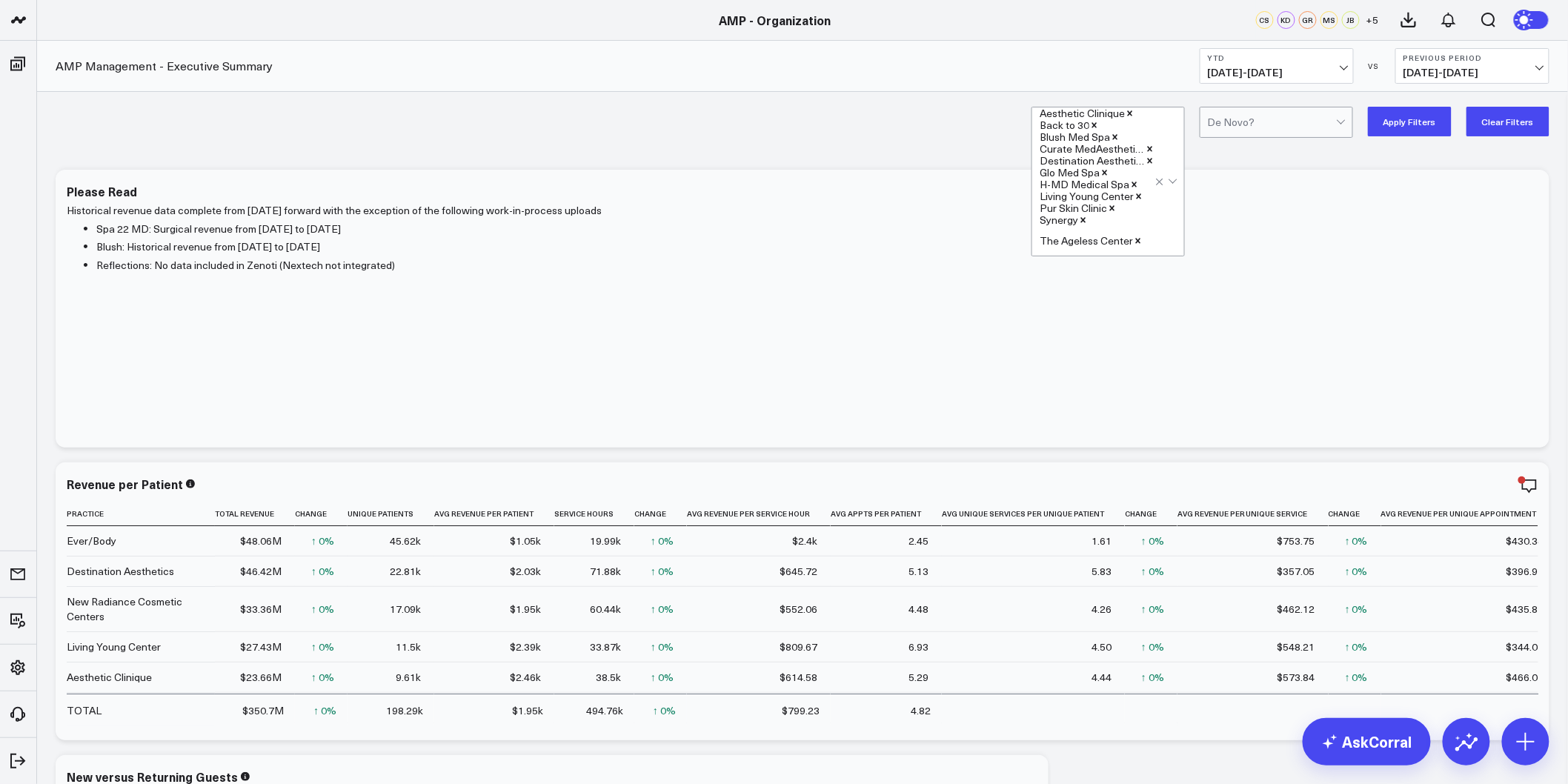
click at [1421, 121] on button "Apply Filters" at bounding box center [1410, 121] width 84 height 30
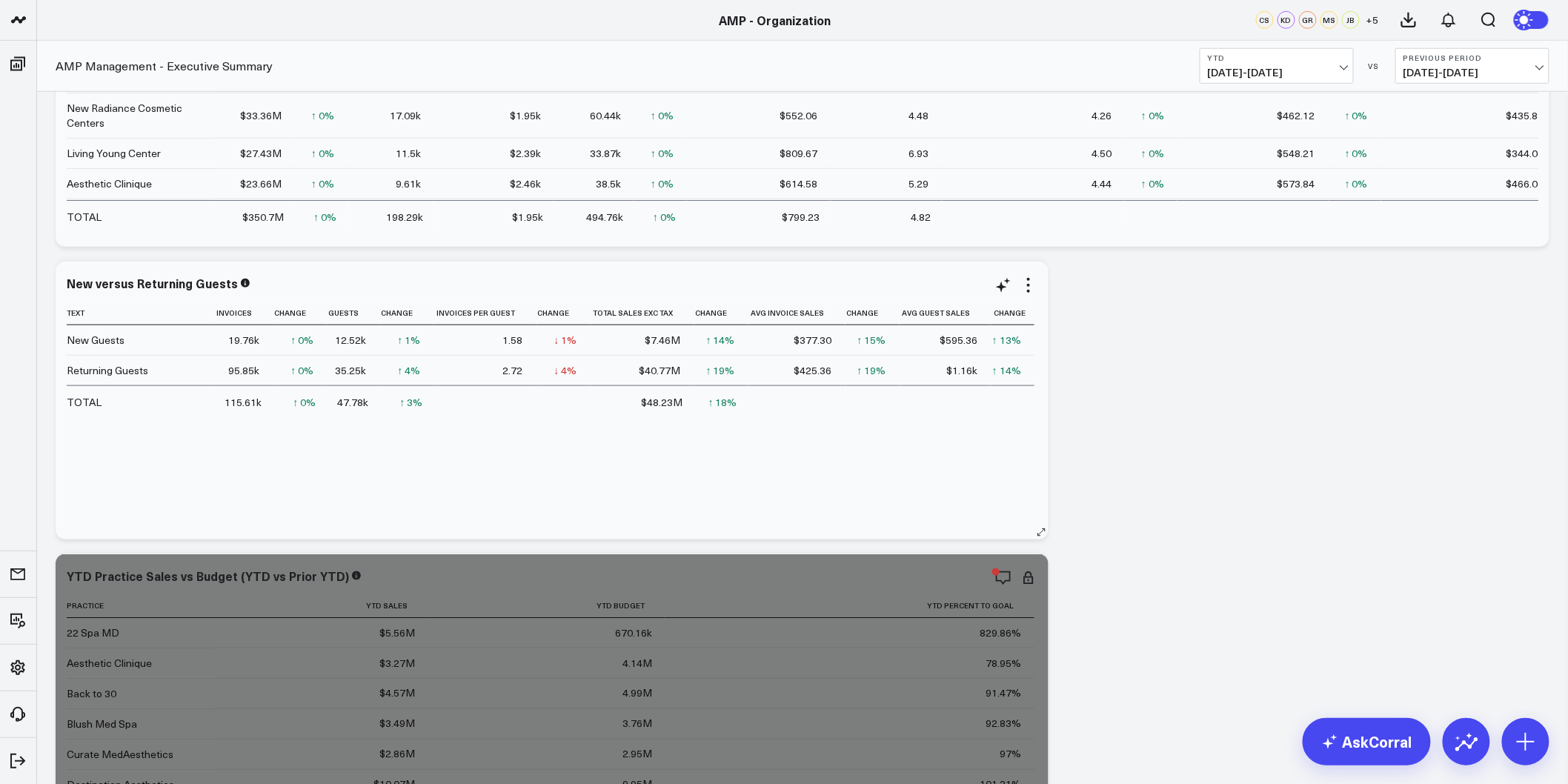
scroll to position [576, 0]
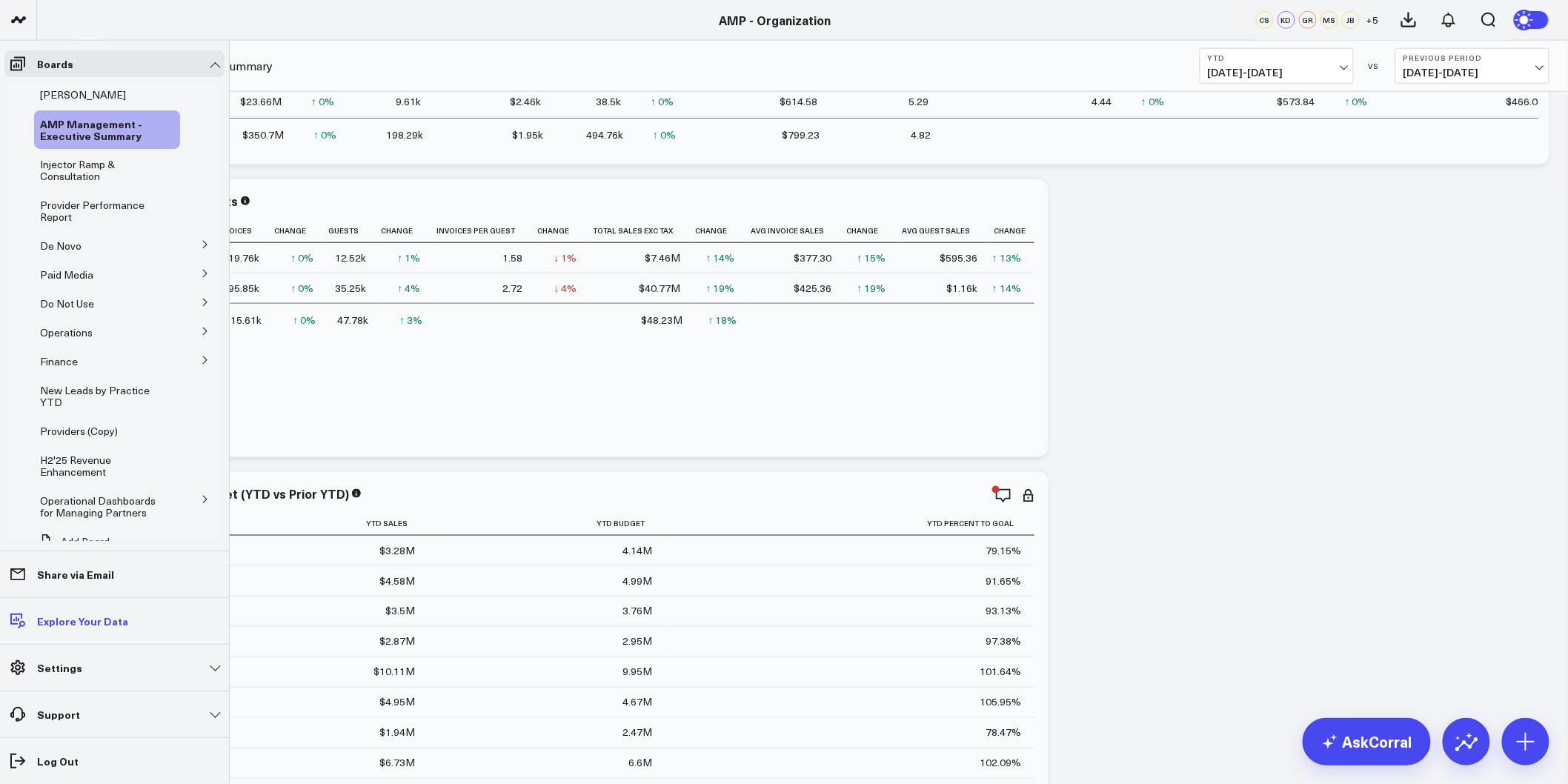
click at [56, 620] on p "Explore Your Data" at bounding box center [82, 622] width 91 height 12
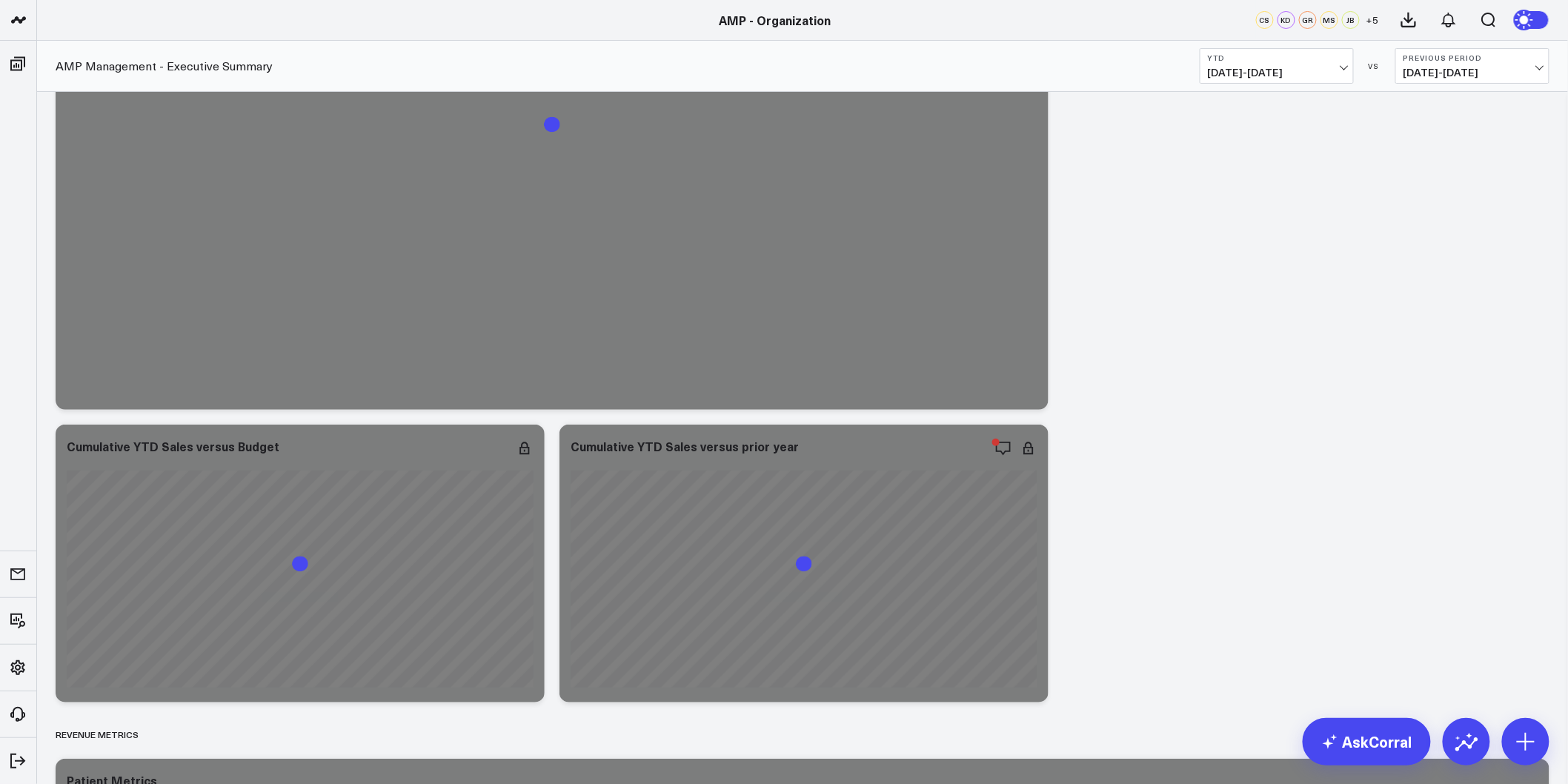
scroll to position [7357, 0]
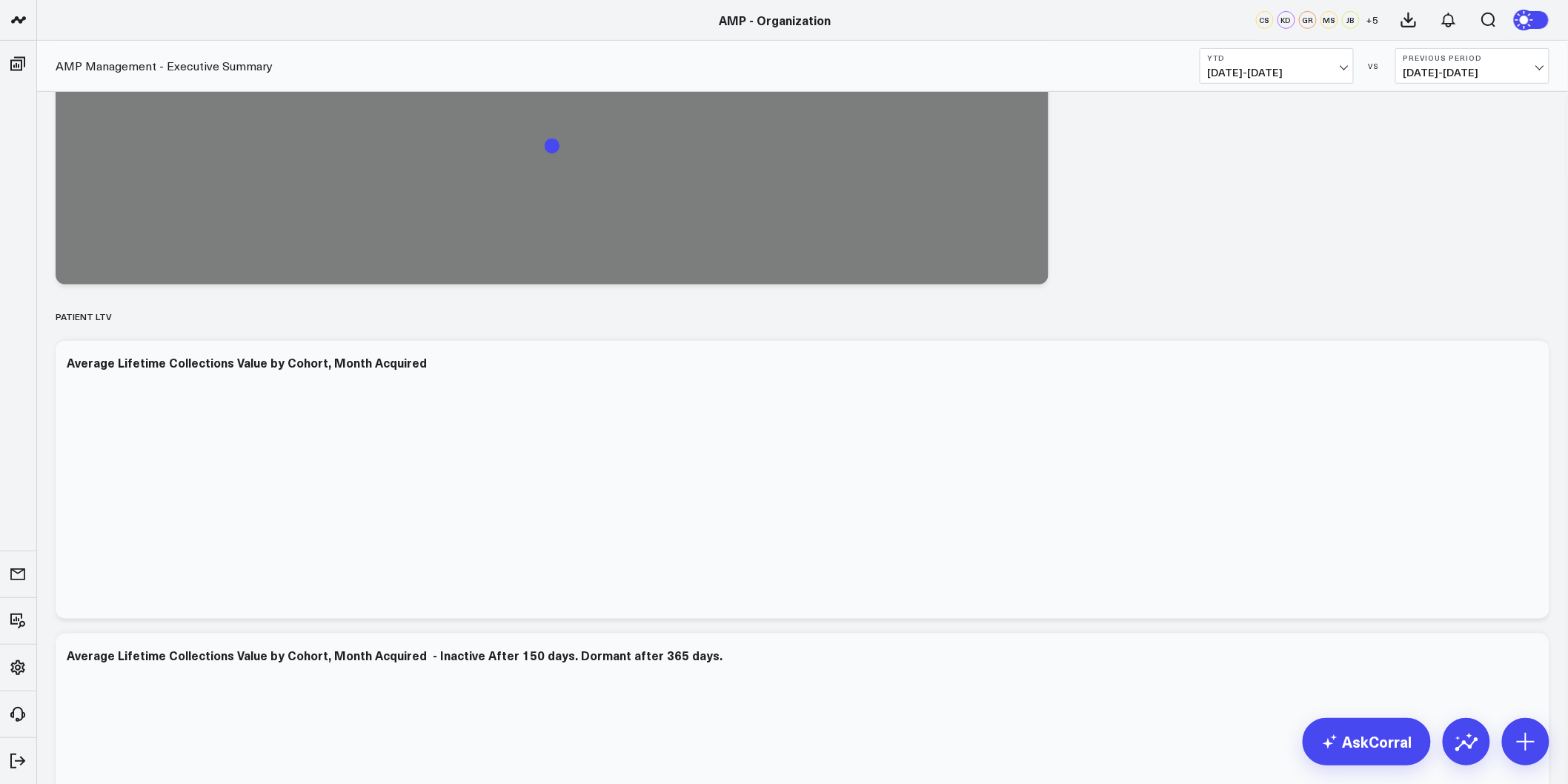
drag, startPoint x: 1163, startPoint y: 351, endPoint x: 1145, endPoint y: 616, distance: 265.6
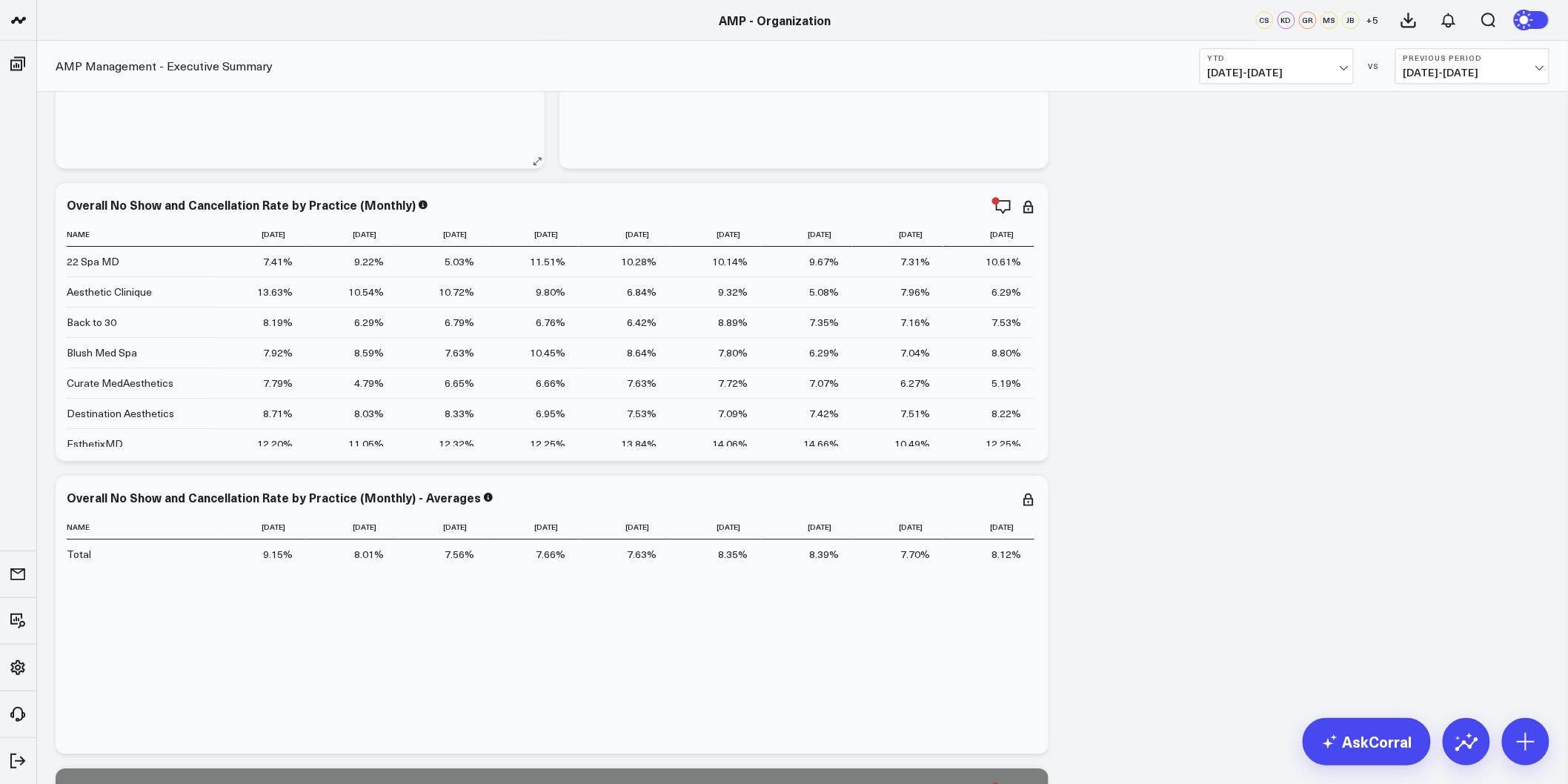
scroll to position [6134, 0]
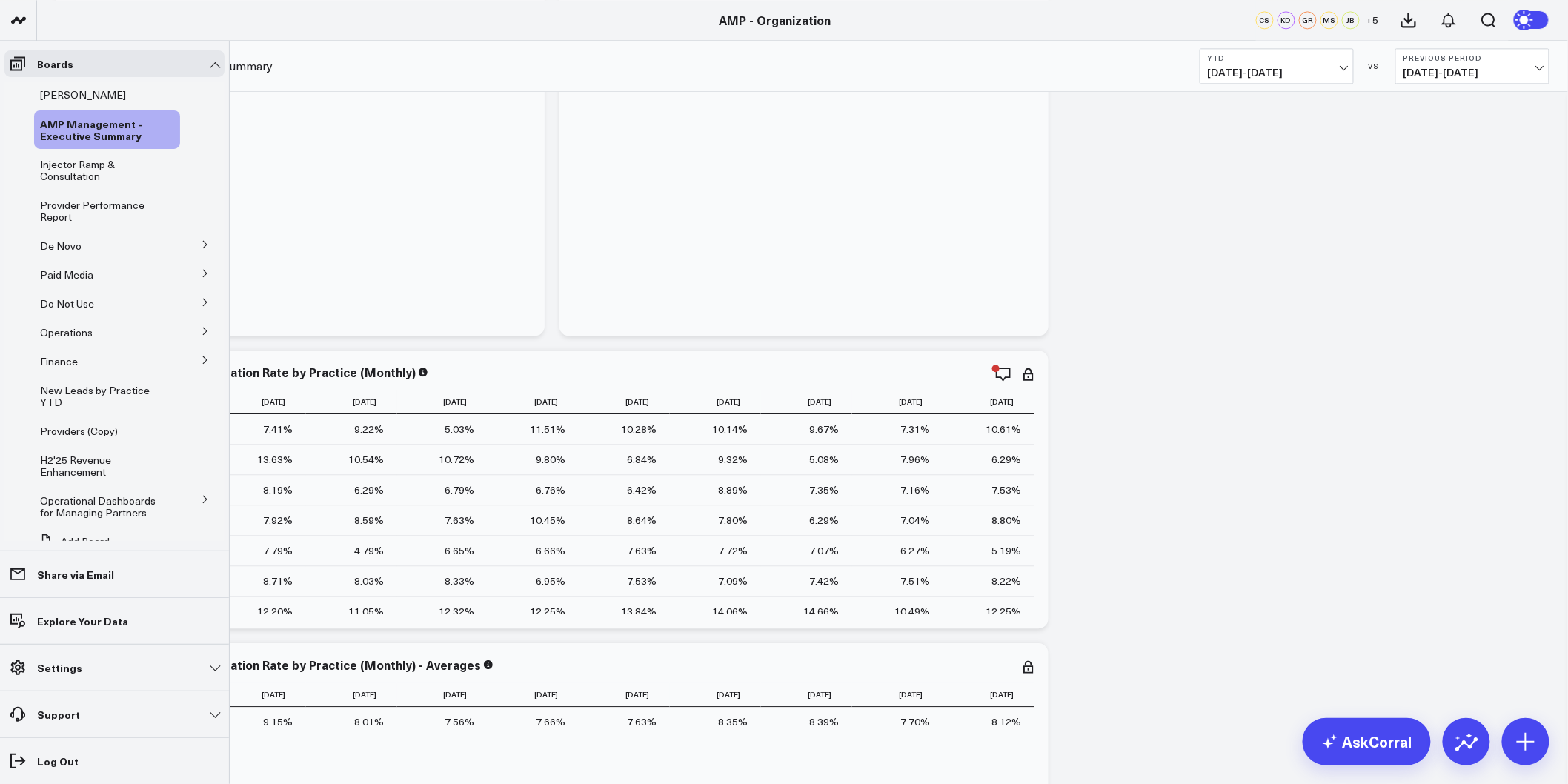
click at [201, 335] on icon at bounding box center [205, 331] width 9 height 9
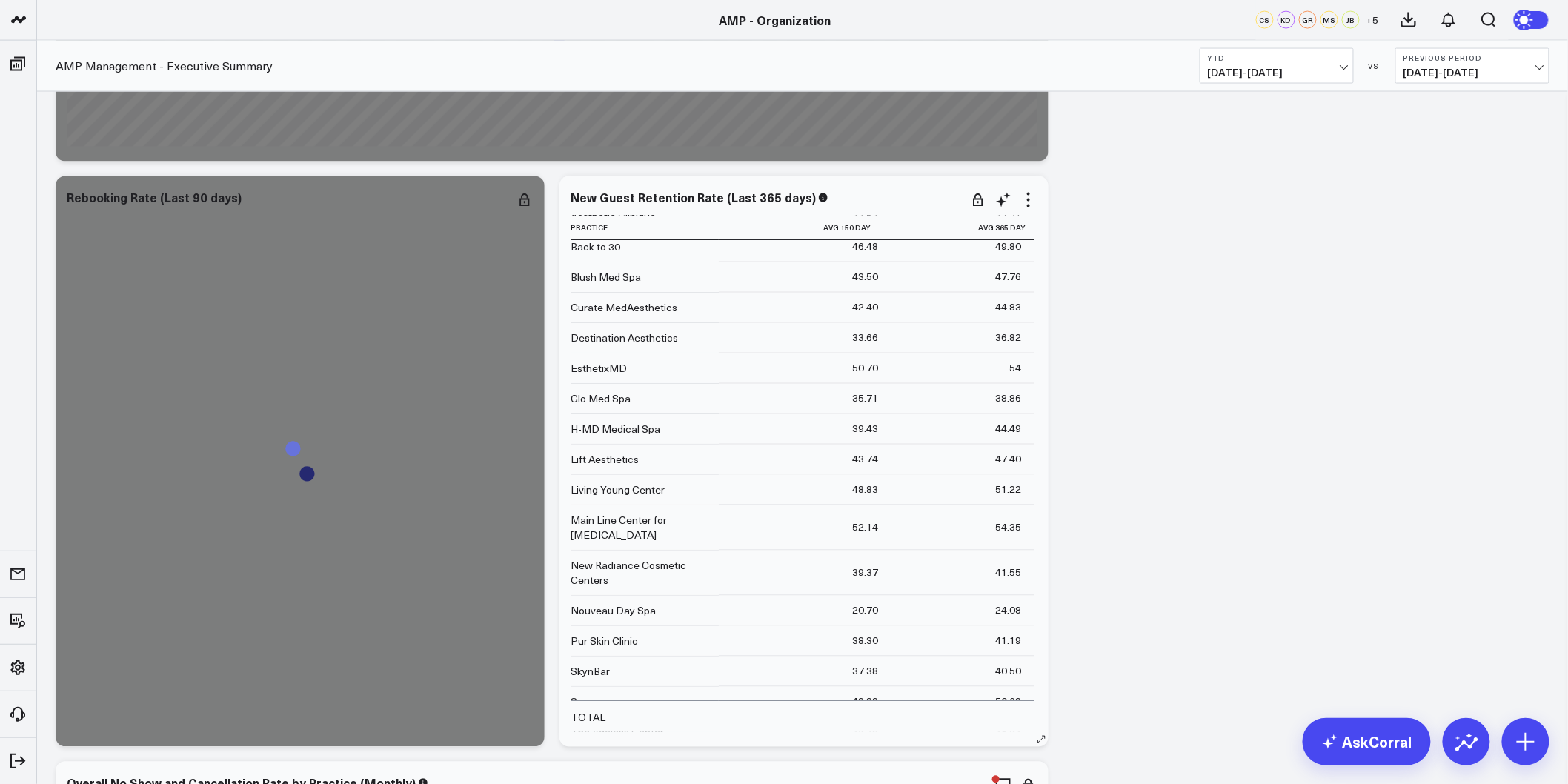
scroll to position [117, 0]
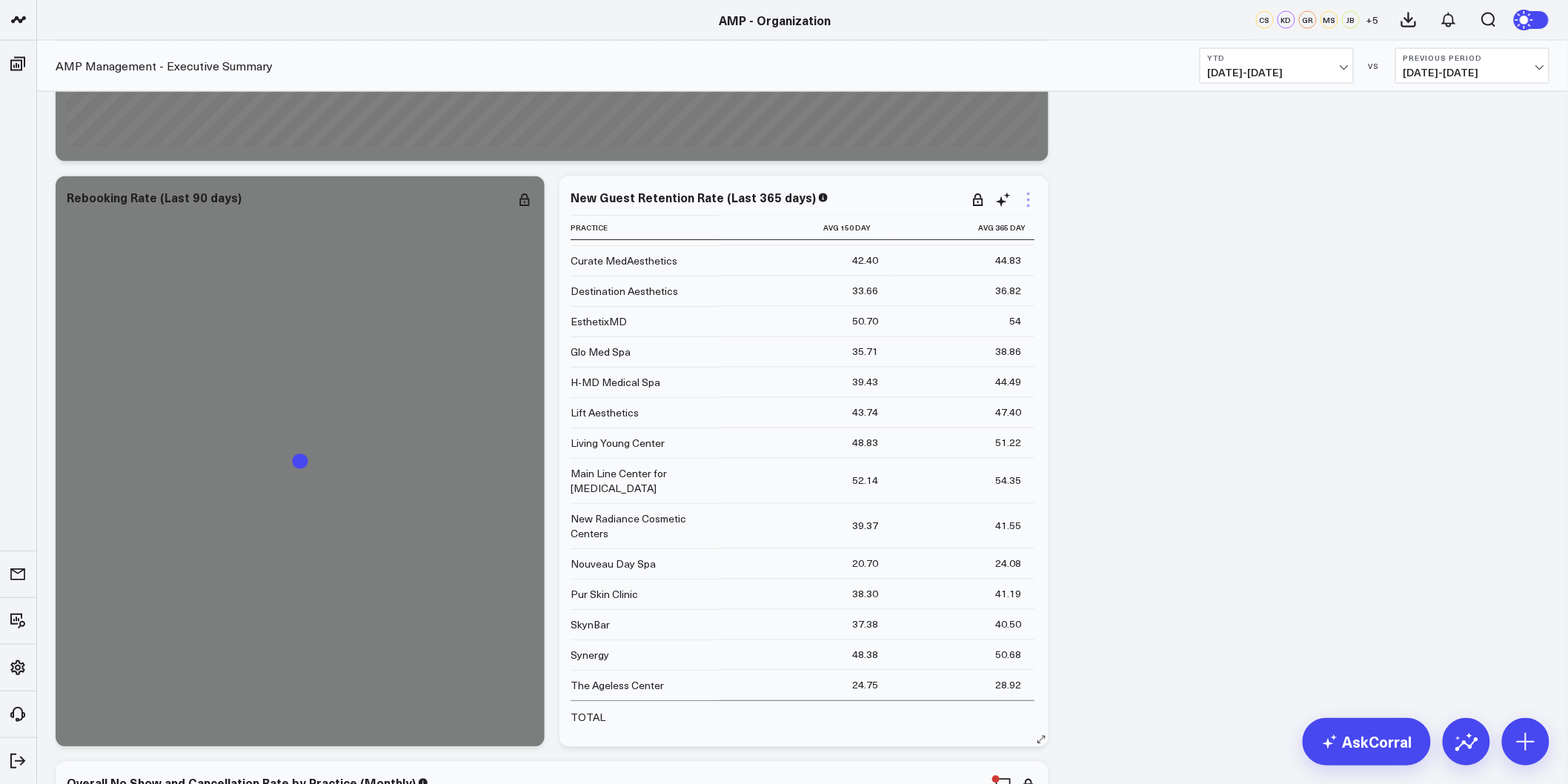
click at [1028, 195] on icon at bounding box center [1028, 193] width 3 height 3
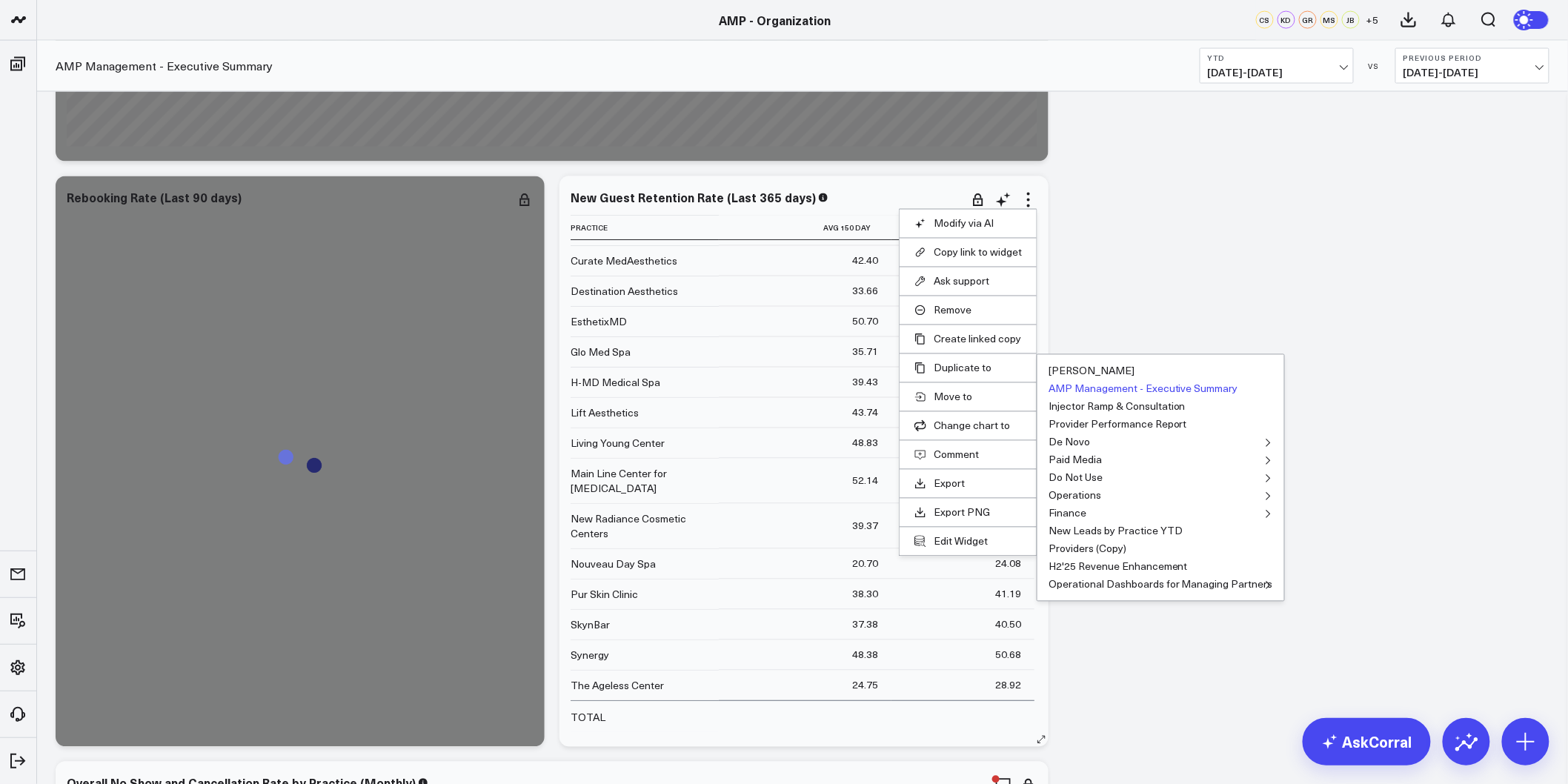
click at [1123, 384] on button "AMP Management - Executive Summary" at bounding box center [1143, 389] width 190 height 10
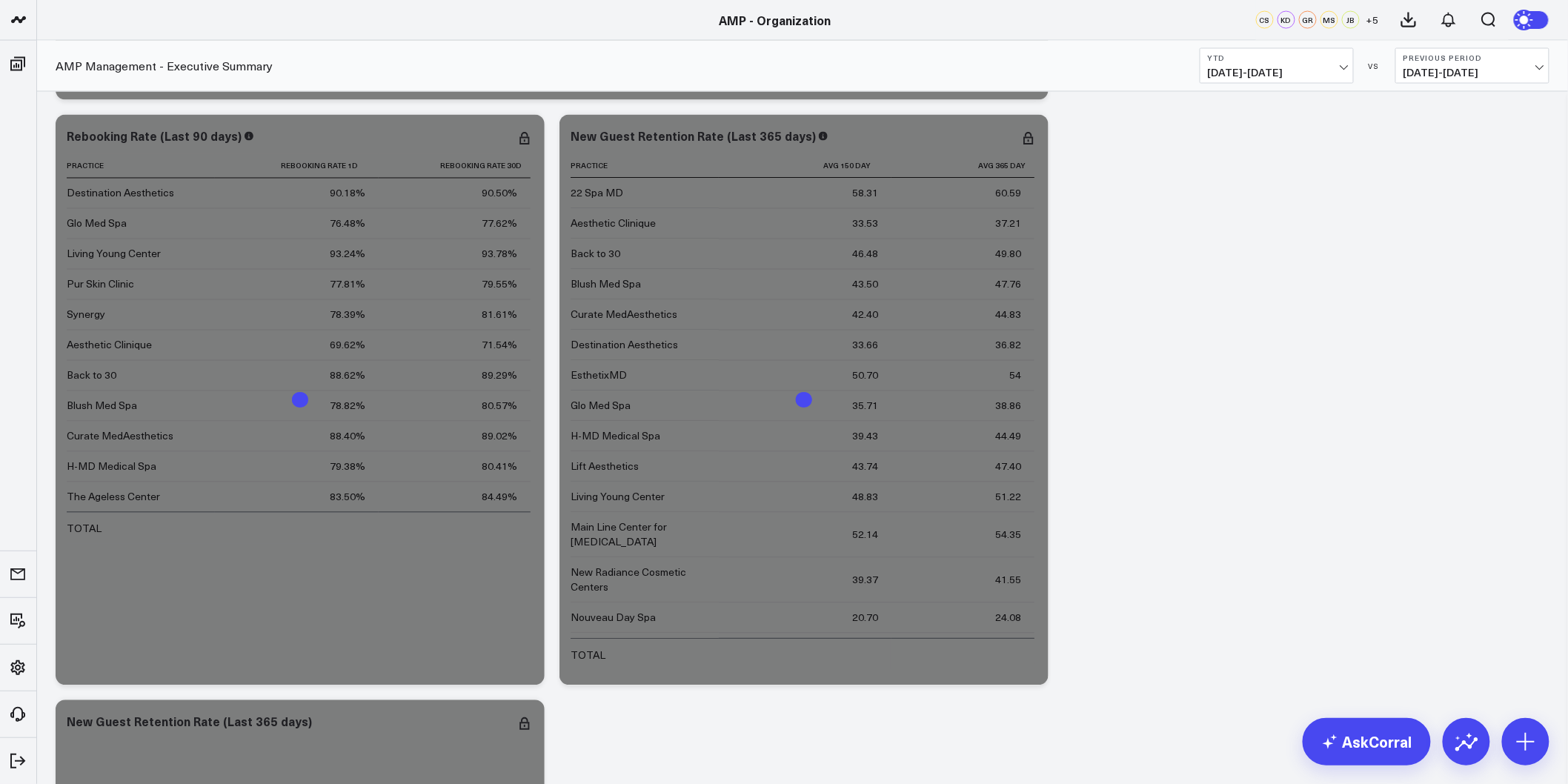
scroll to position [5805, 0]
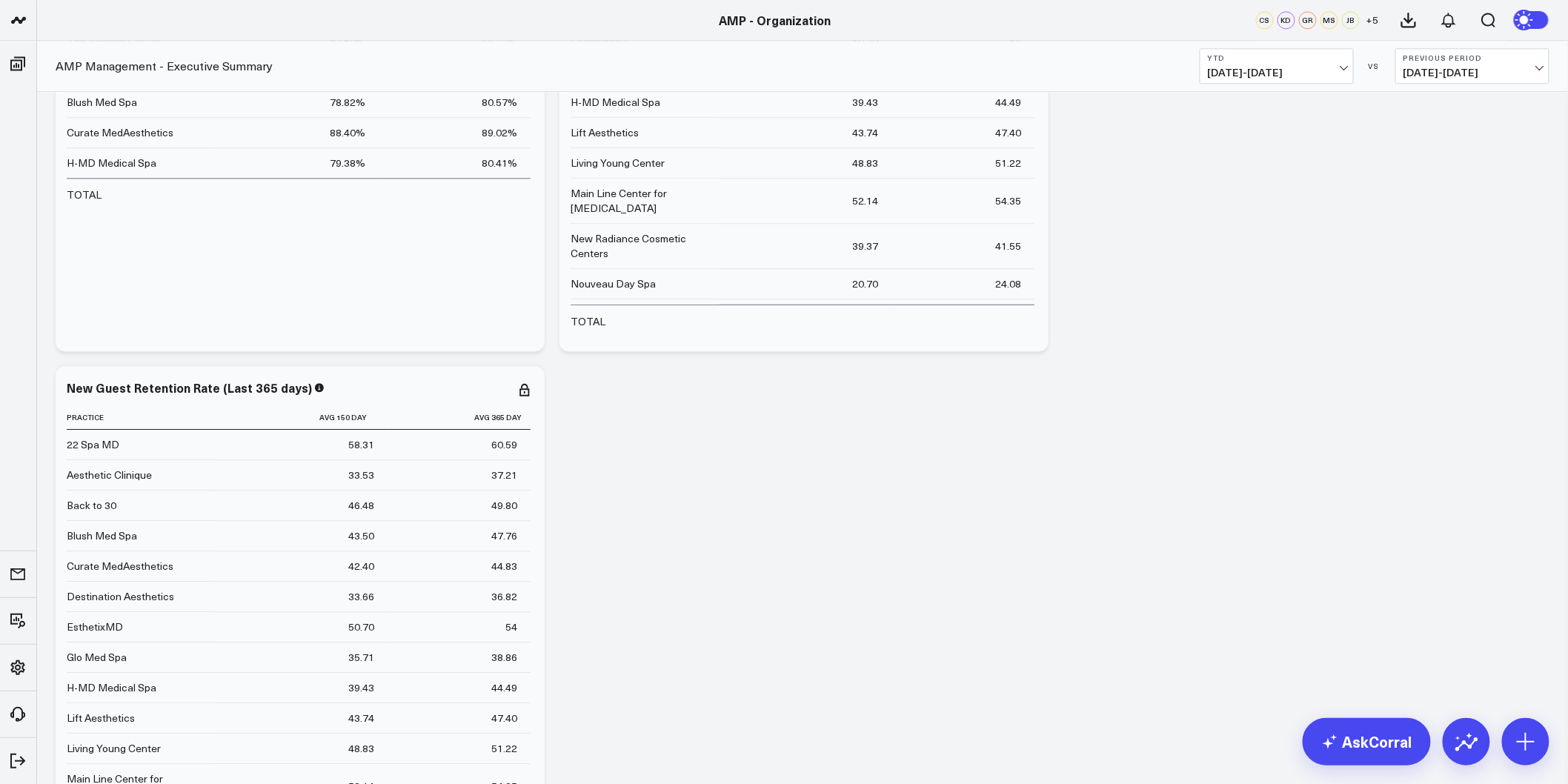
scroll to position [0, 0]
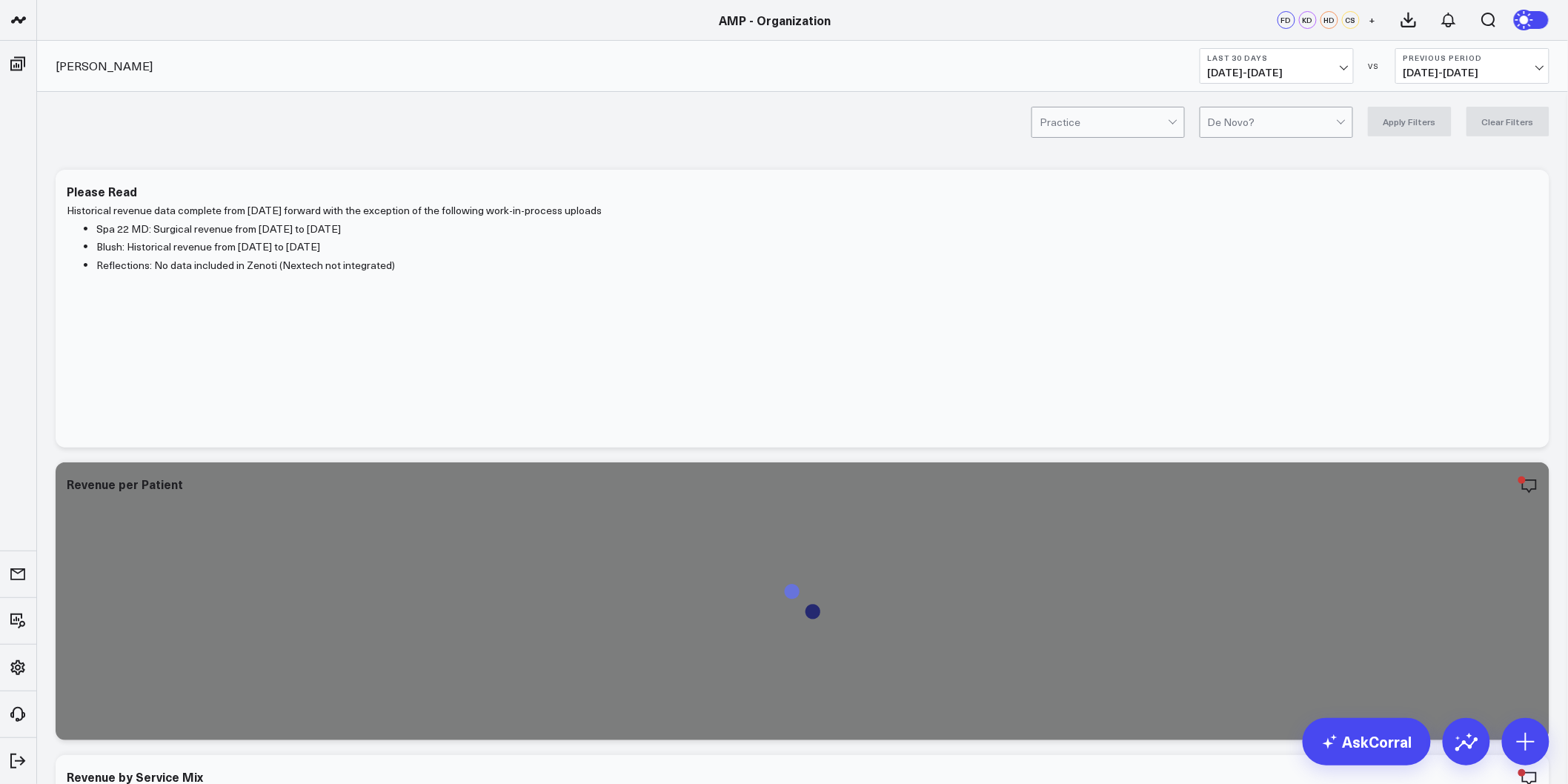
click at [1287, 75] on span "08/17/25 - 09/15/25" at bounding box center [1276, 73] width 138 height 12
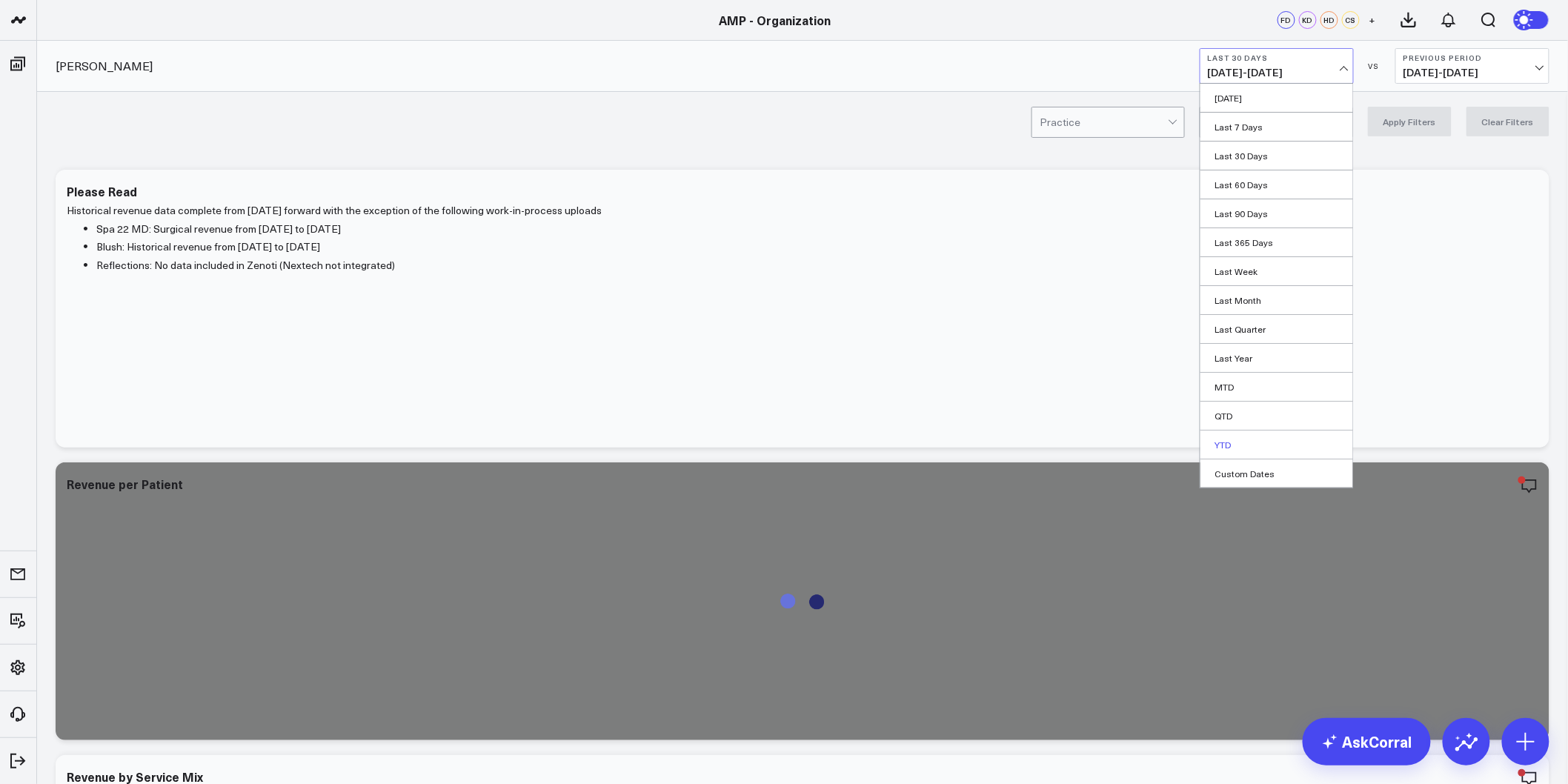
click at [1242, 447] on link "YTD" at bounding box center [1277, 445] width 153 height 28
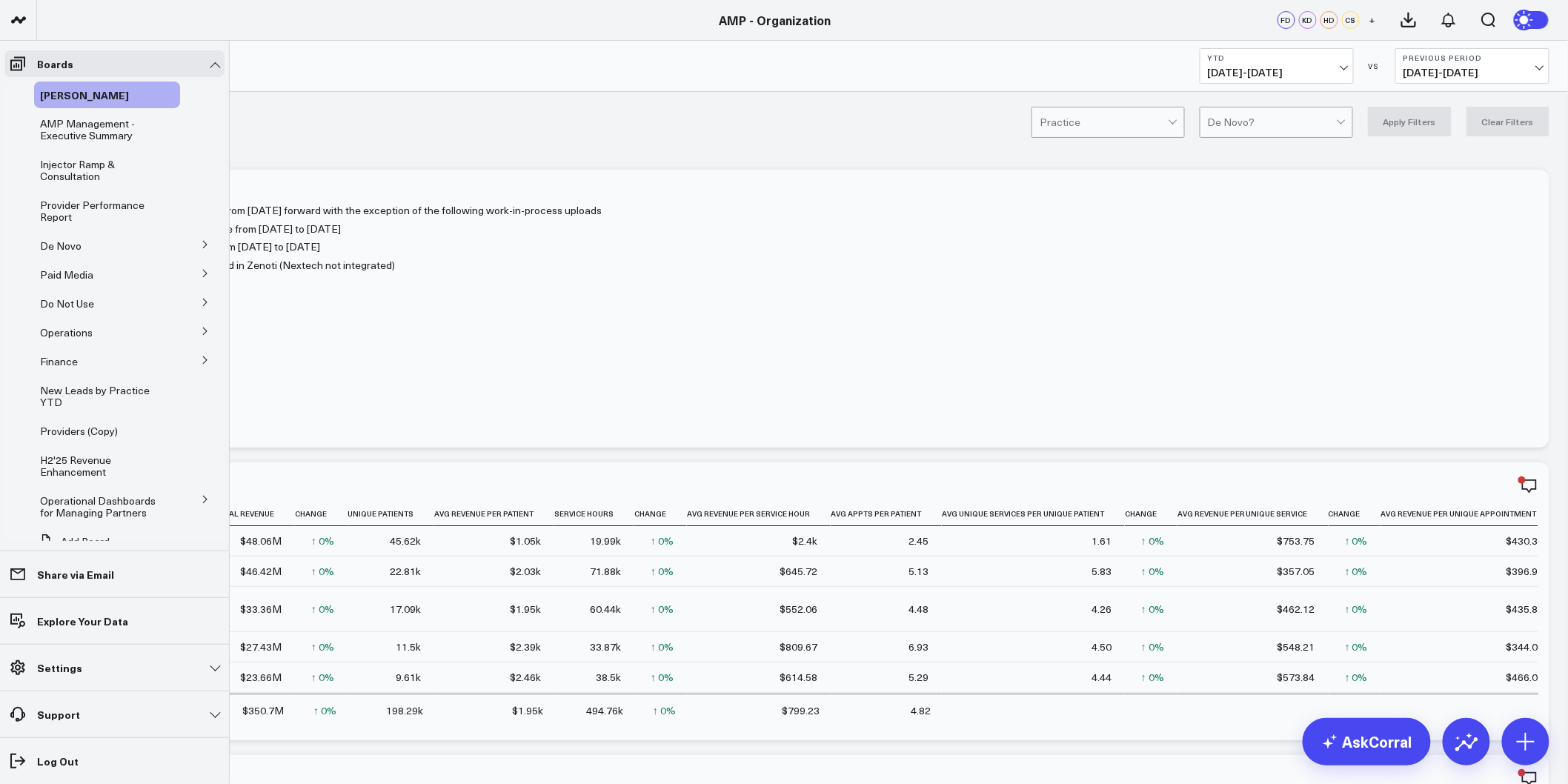
click at [0, 455] on li "Boards Leon Dashboard AMP Management - Executive Summary Injector Ramp & Consul…" at bounding box center [115, 296] width 229 height 510
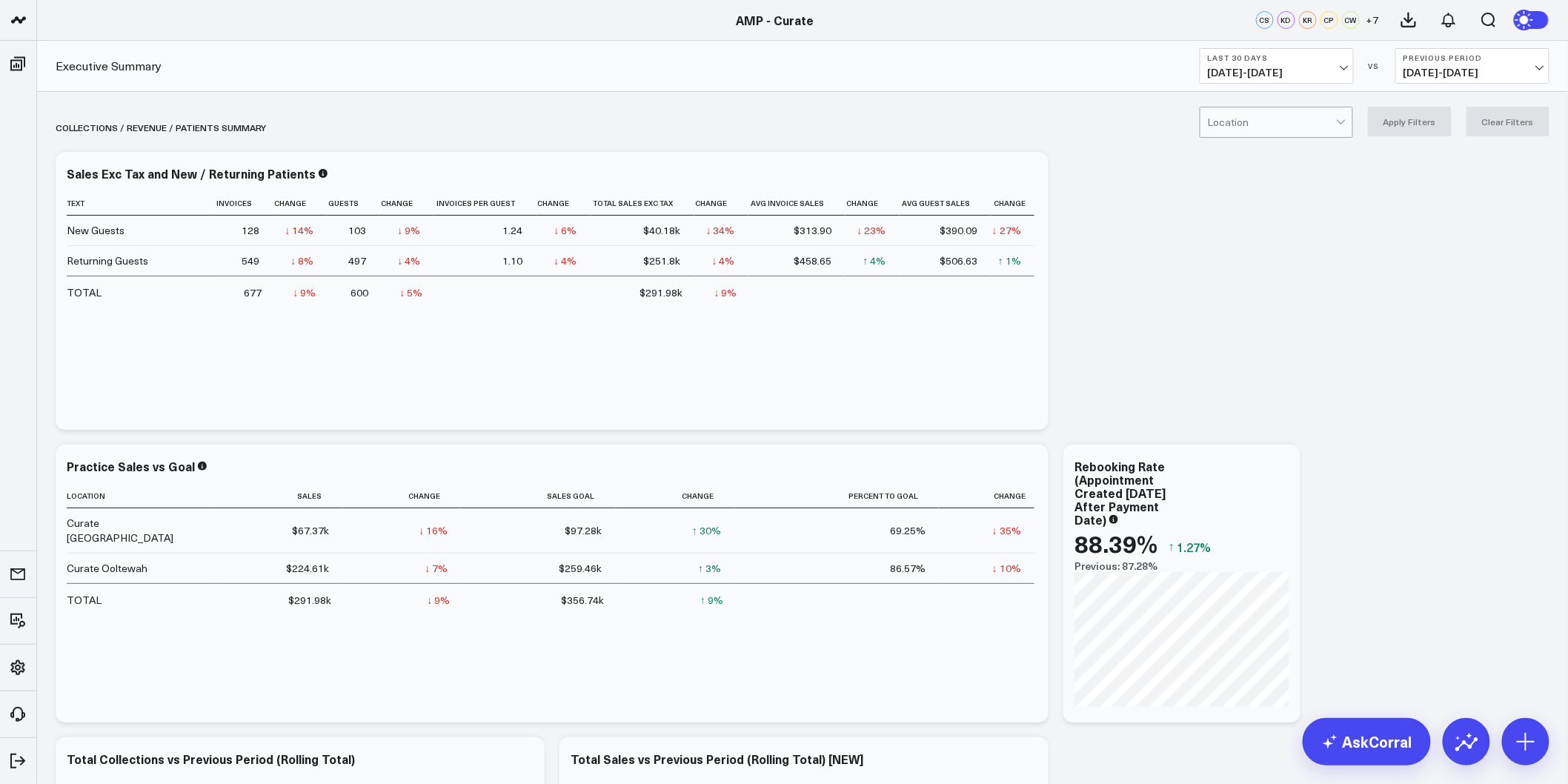
click at [1266, 56] on b "Last 30 Days" at bounding box center [1276, 57] width 138 height 9
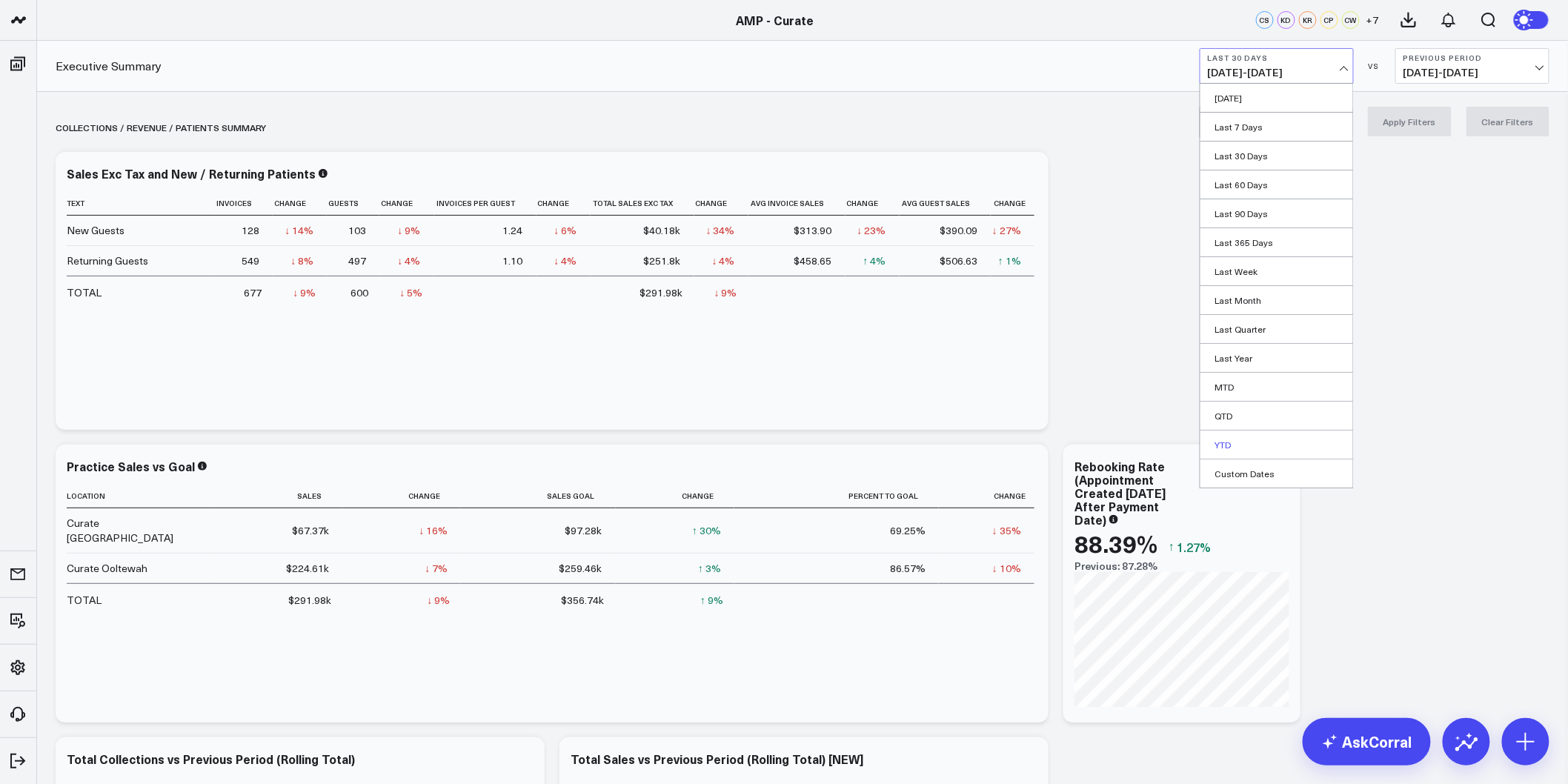
click at [1235, 449] on link "YTD" at bounding box center [1277, 445] width 153 height 28
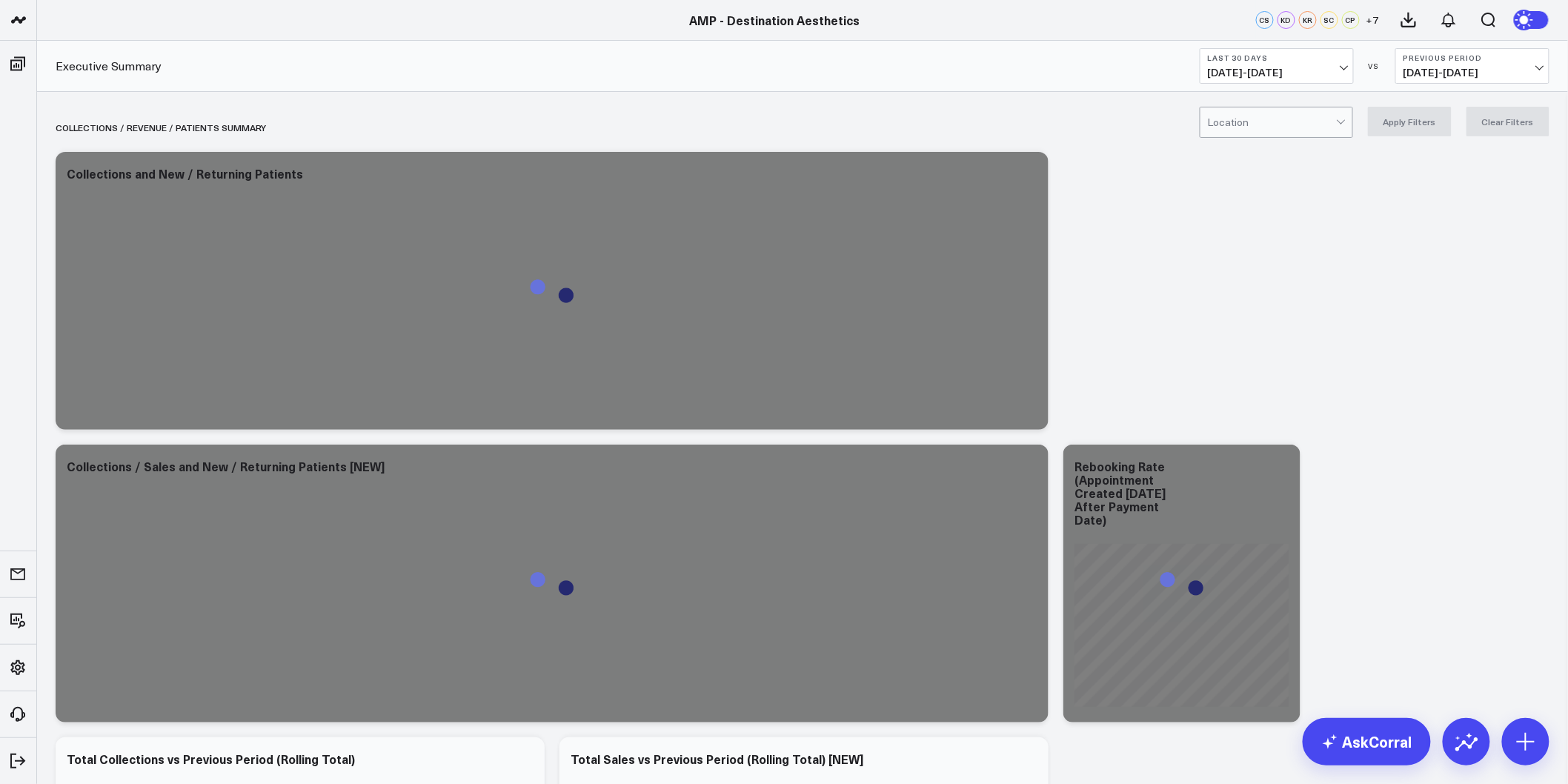
click at [1237, 48] on button "Last 30 Days [DATE] - [DATE]" at bounding box center [1277, 66] width 154 height 36
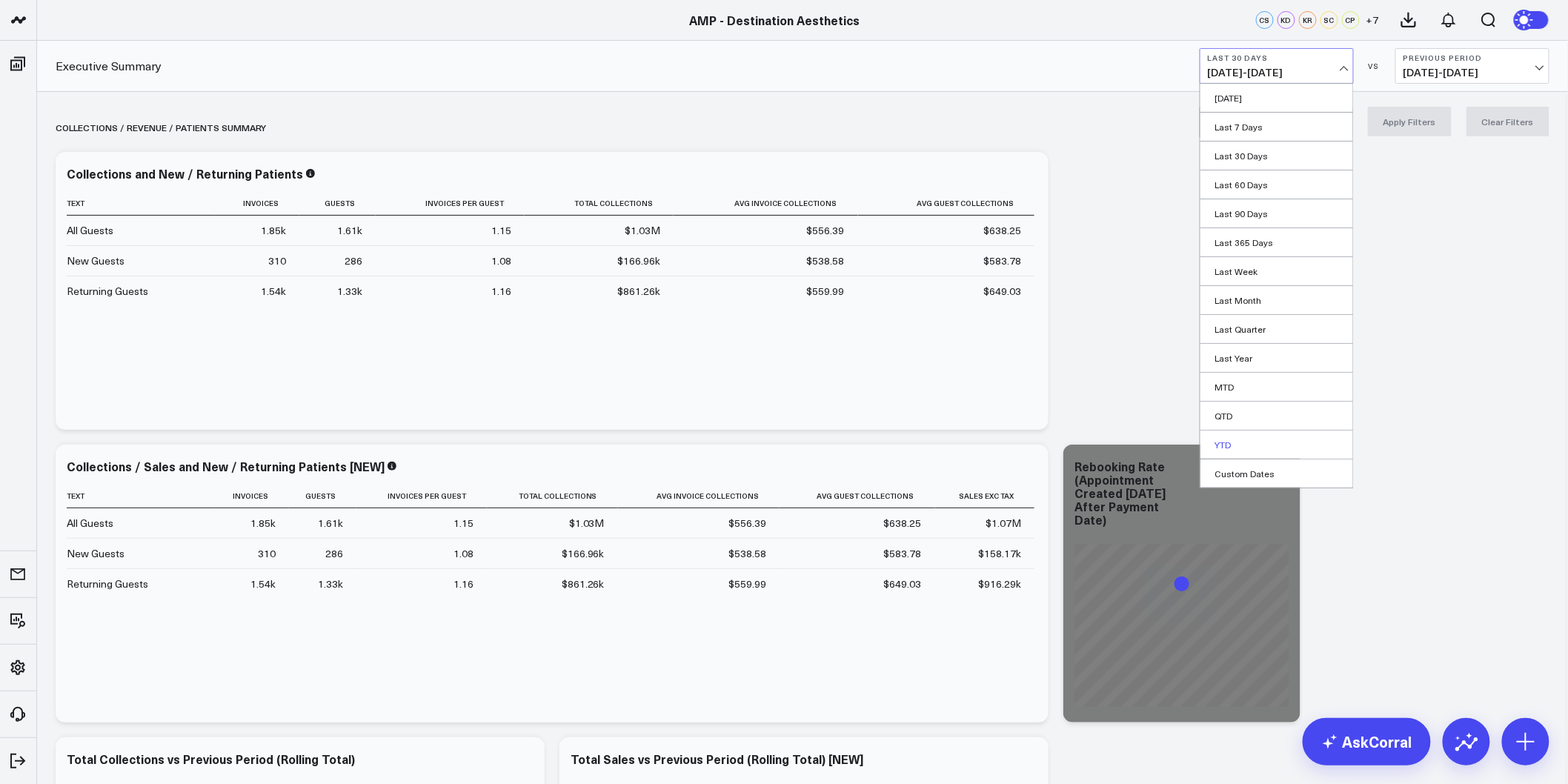
click at [1223, 449] on link "YTD" at bounding box center [1277, 445] width 153 height 28
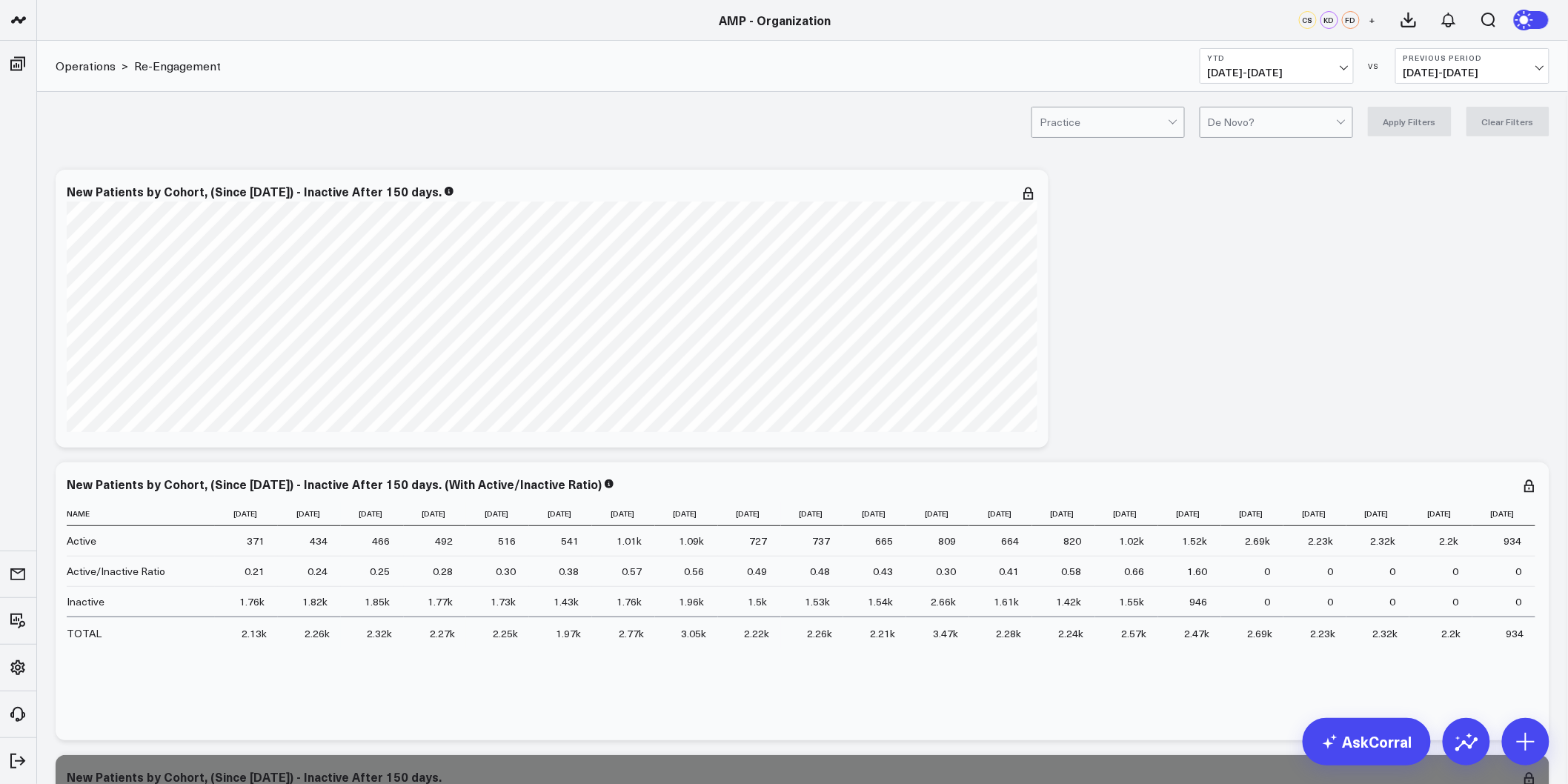
scroll to position [82, 0]
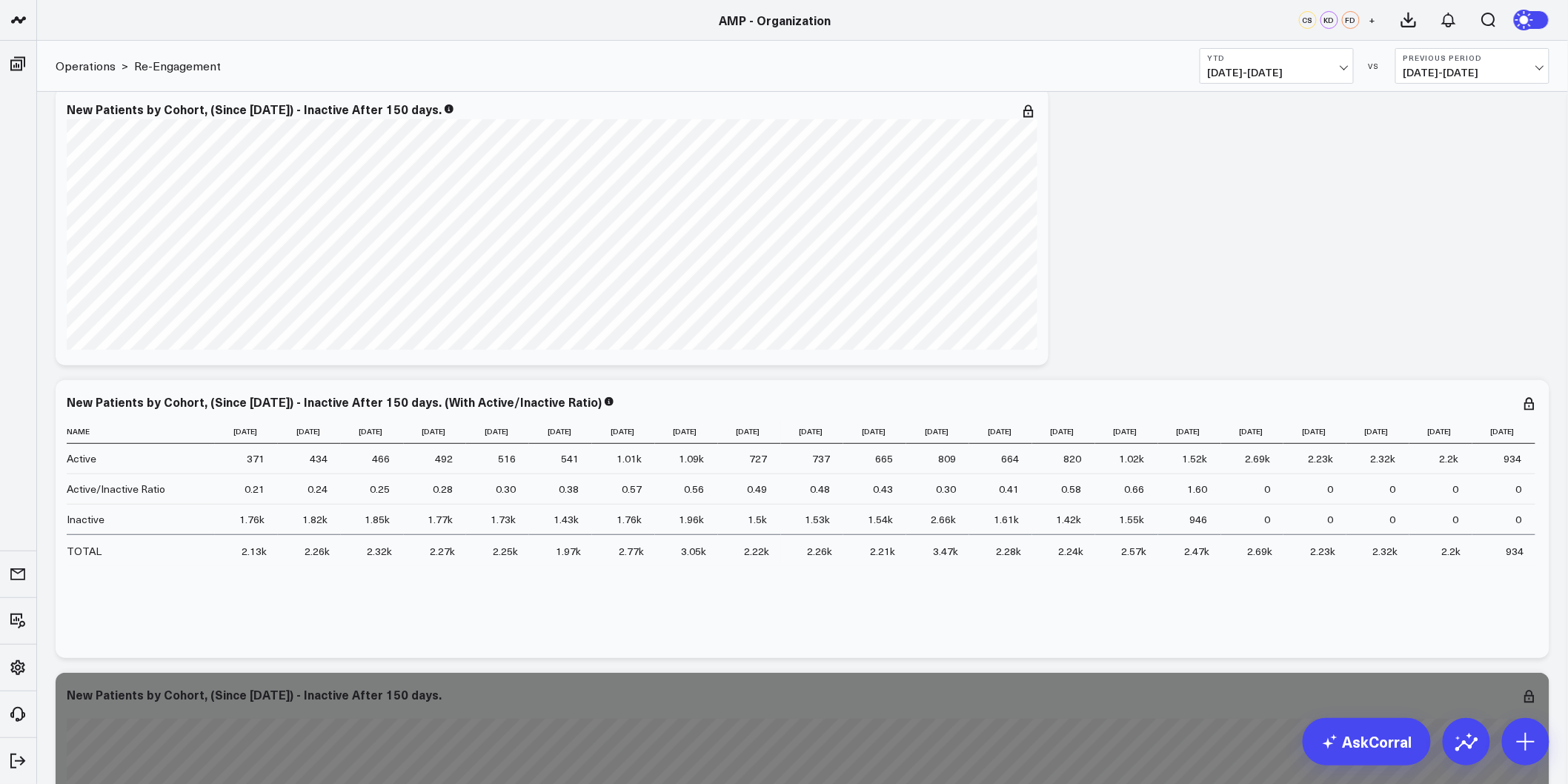
click at [1369, 749] on link "AskCorral" at bounding box center [1366, 741] width 128 height 47
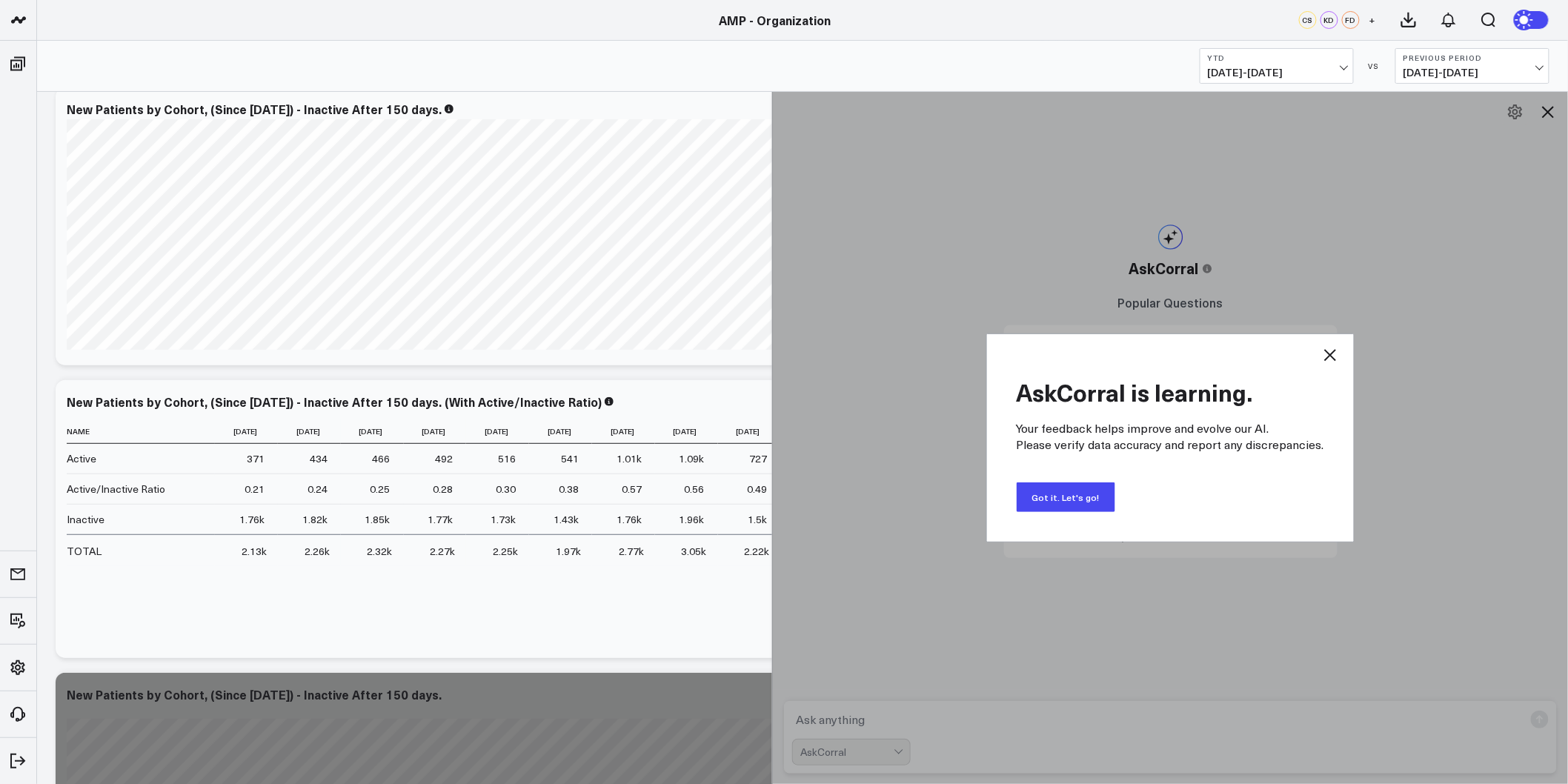
click at [1089, 498] on button "Got it. Let's go!" at bounding box center [1066, 497] width 98 height 30
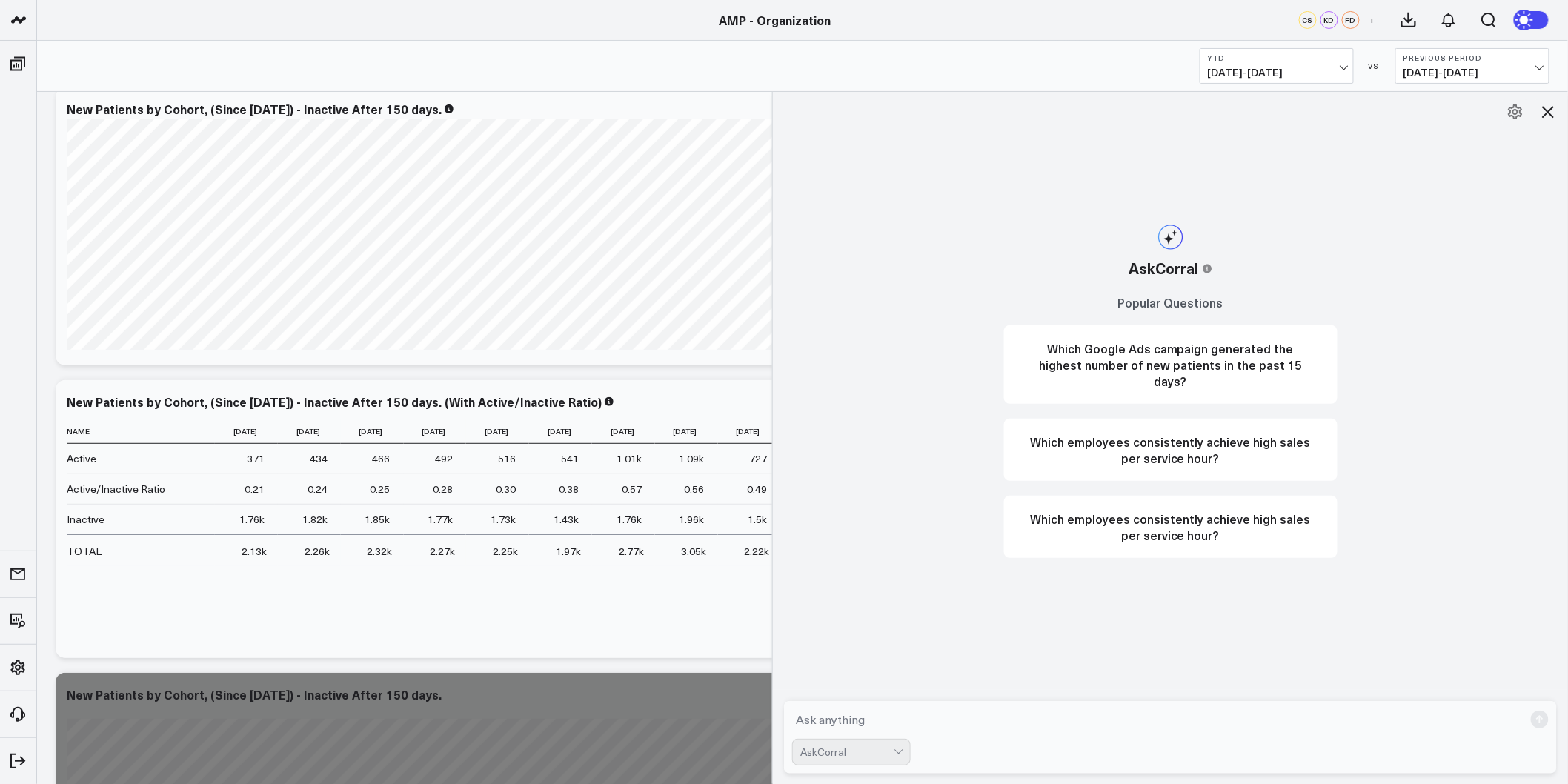
click at [861, 729] on textarea at bounding box center [1158, 719] width 731 height 27
type textarea "W"
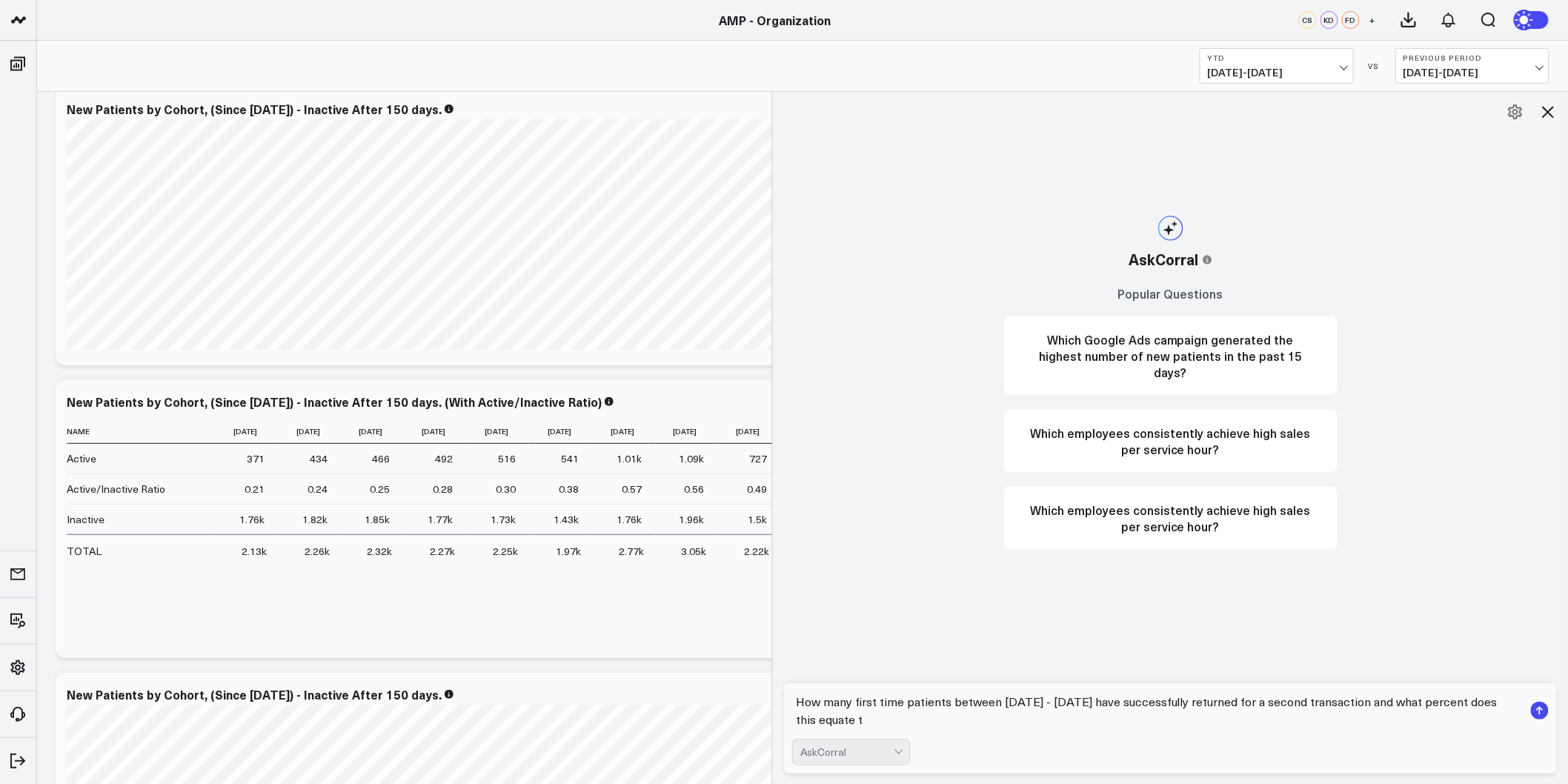
type textarea "How many first time patients between [DATE] - [DATE] have successfully returned…"
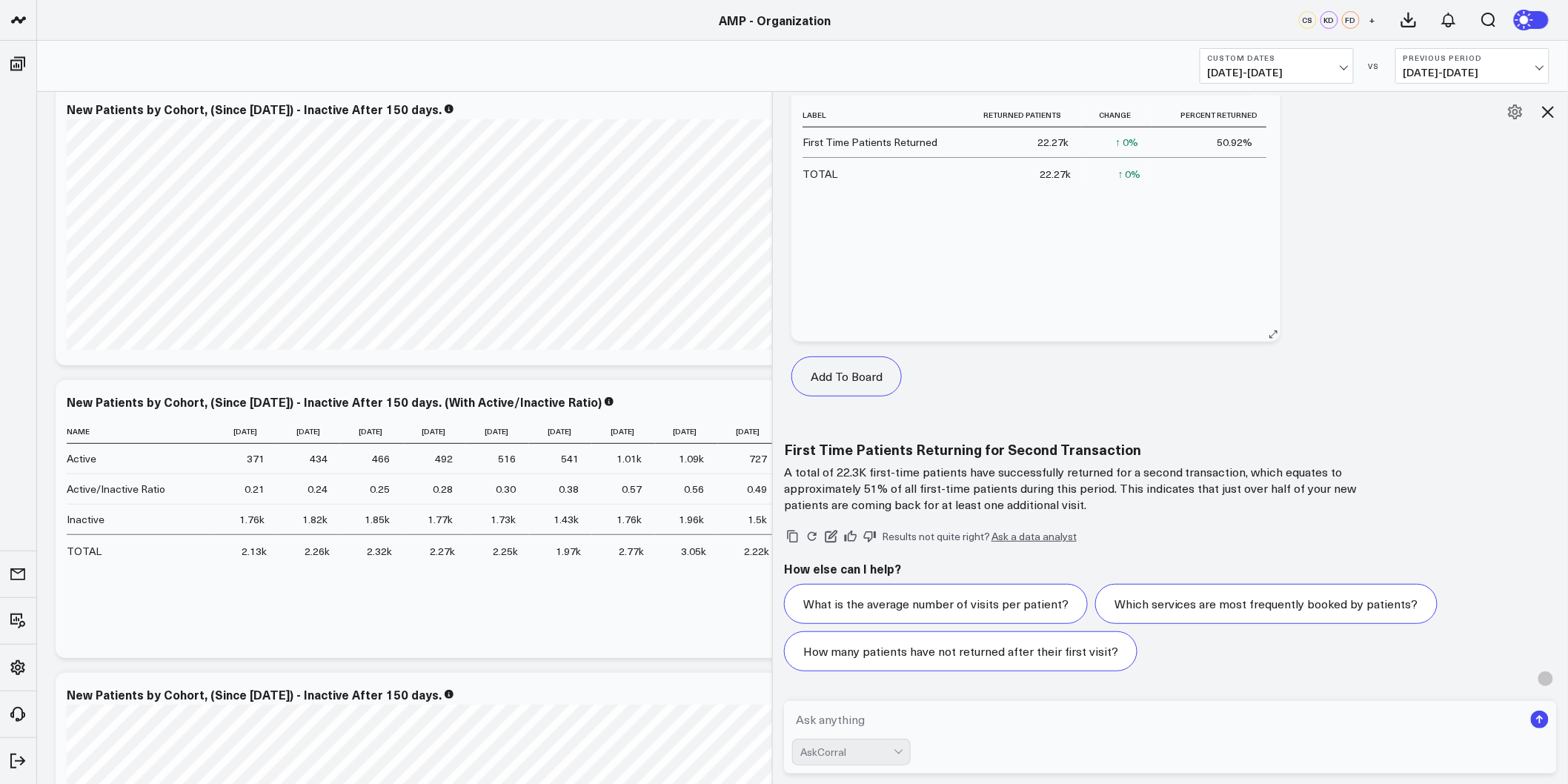
scroll to position [400, 0]
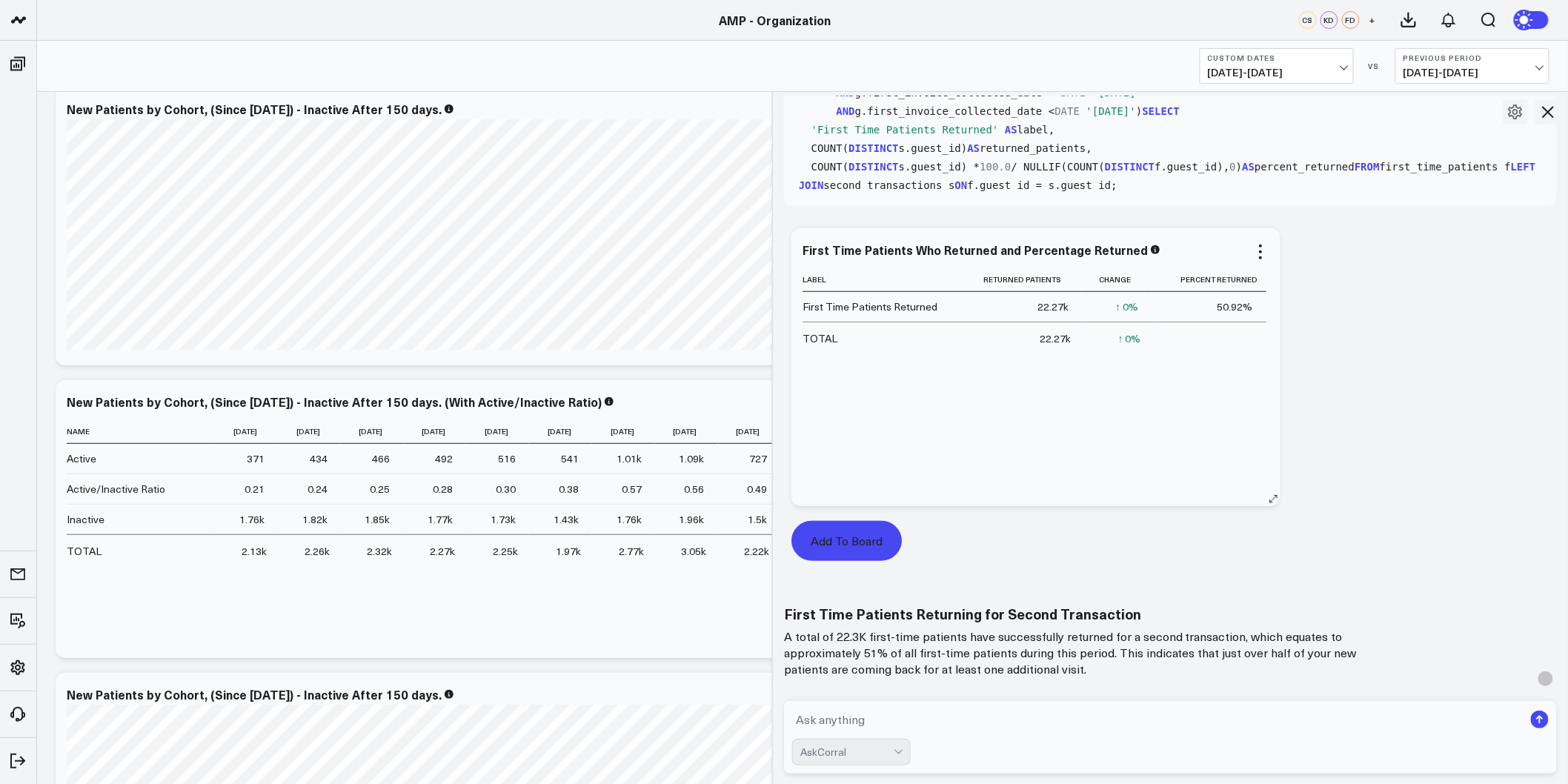
click at [825, 538] on button "Add To Board" at bounding box center [846, 541] width 110 height 40
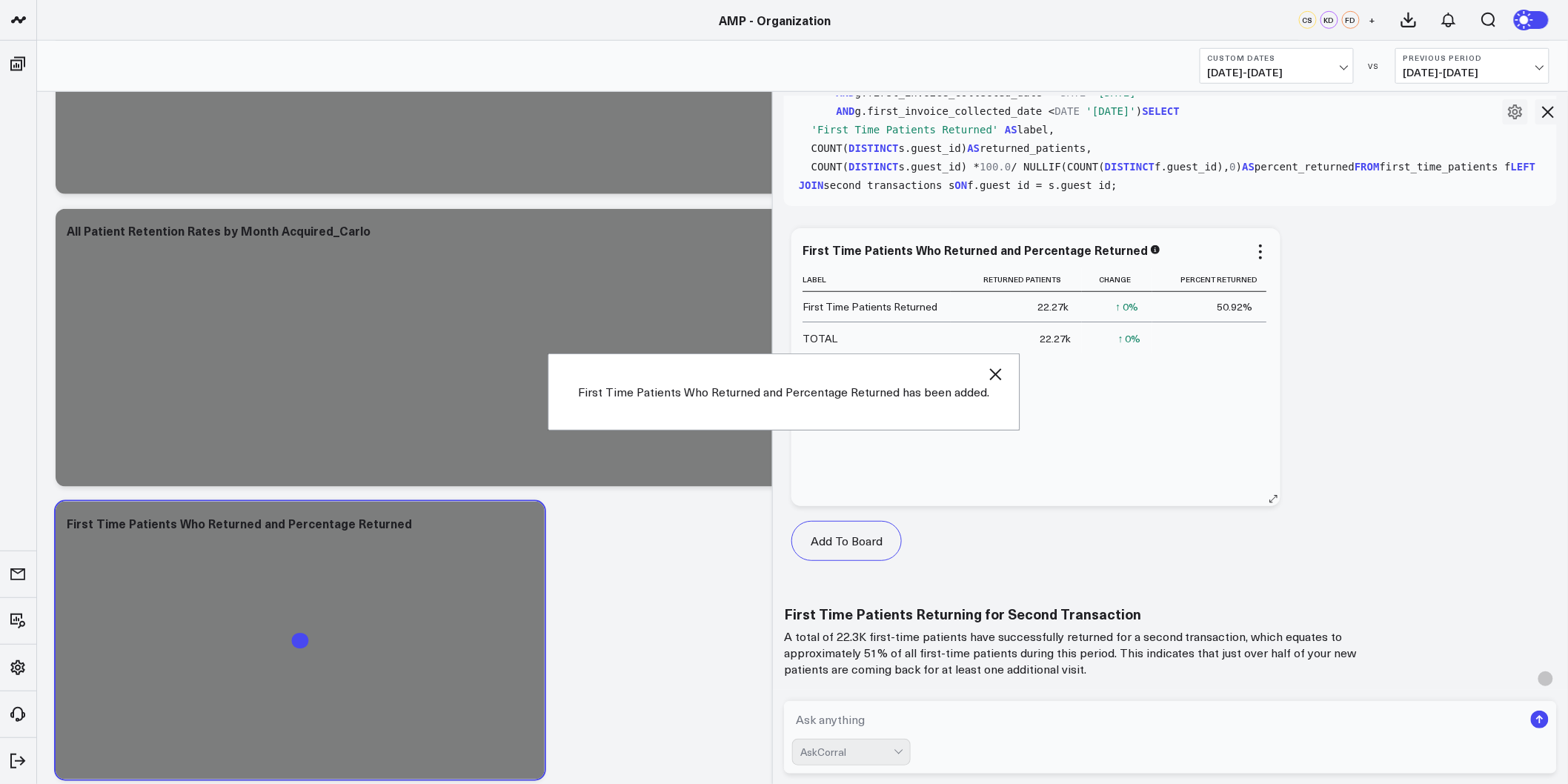
scroll to position [10008, 0]
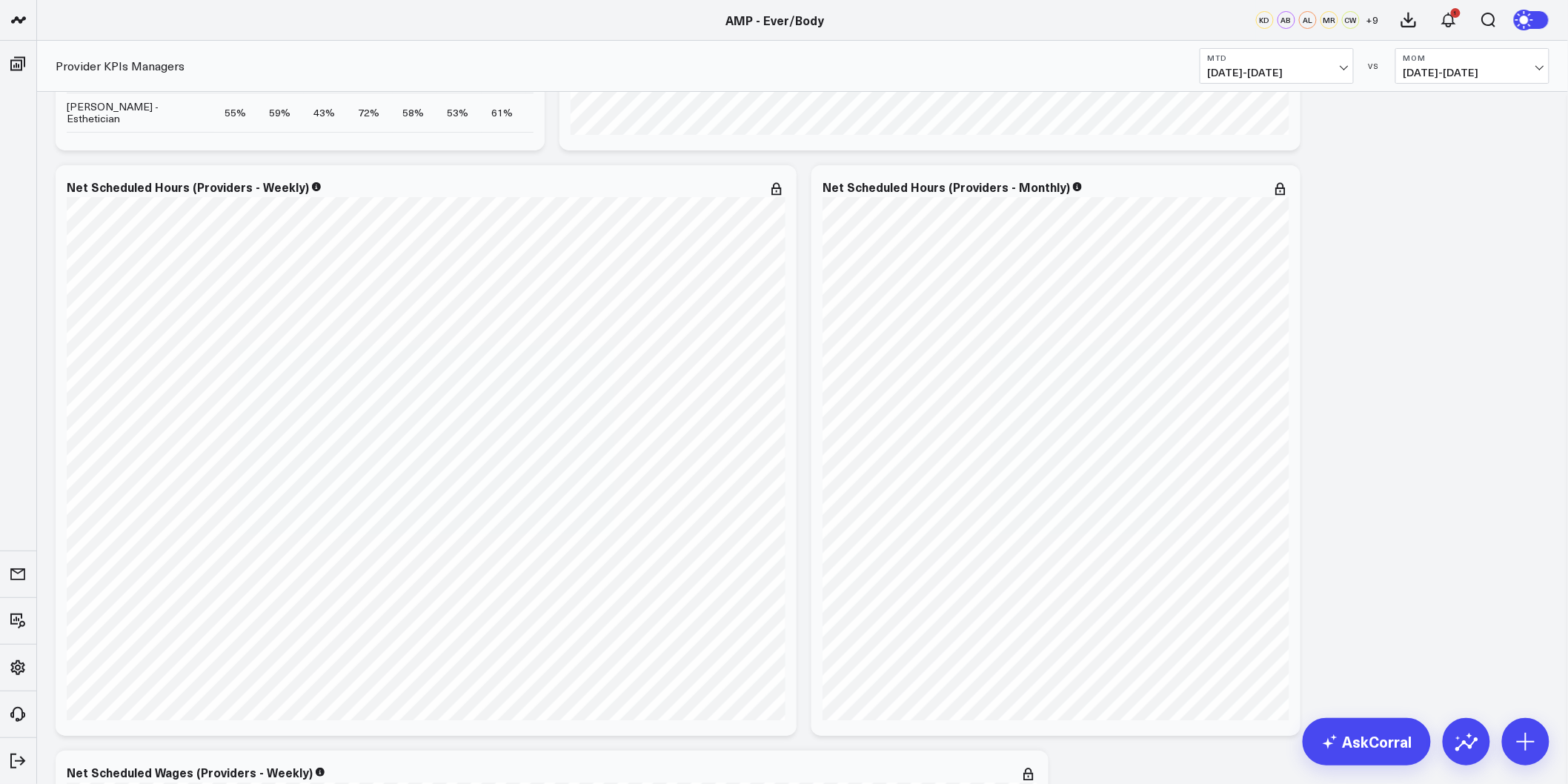
scroll to position [2471, 0]
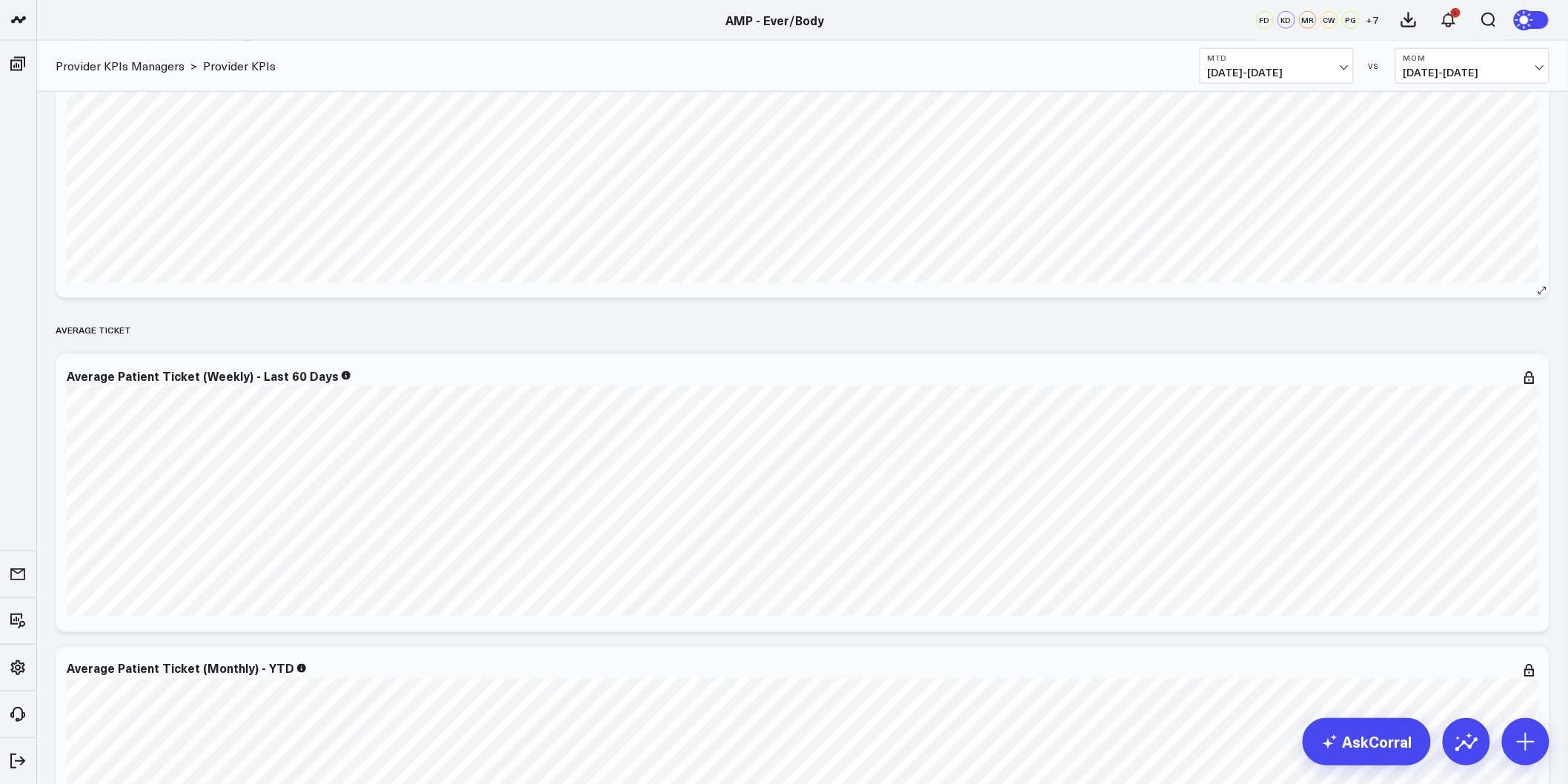
scroll to position [823, 0]
